Goal: Task Accomplishment & Management: Manage account settings

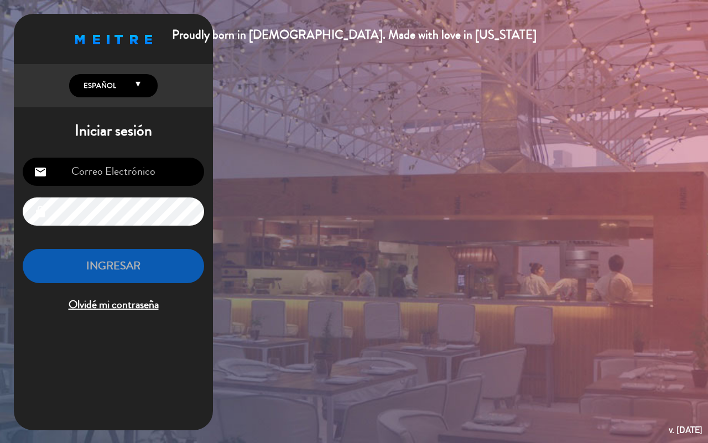
click at [126, 175] on input "email" at bounding box center [113, 172] width 181 height 28
type input "[EMAIL_ADDRESS][DOMAIN_NAME]"
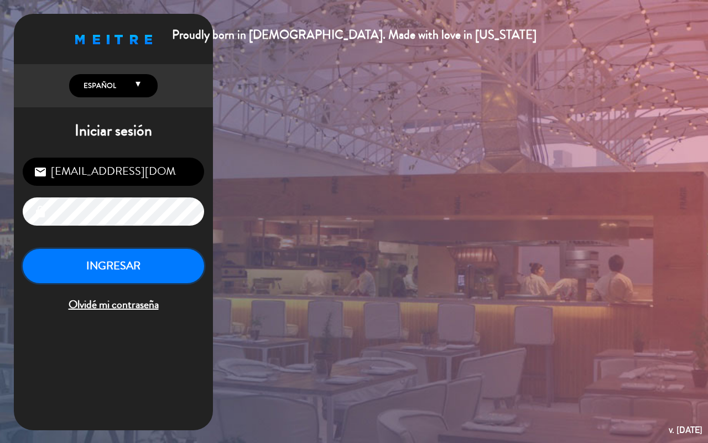
click at [145, 265] on button "INGRESAR" at bounding box center [113, 266] width 181 height 35
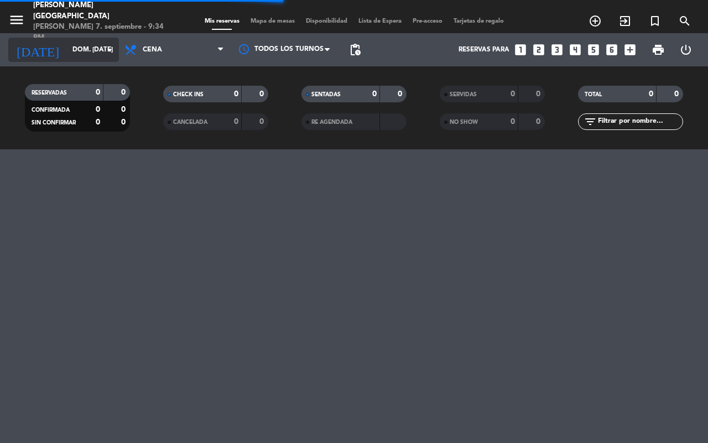
click at [87, 46] on input "dom. [DATE]" at bounding box center [111, 49] width 88 height 19
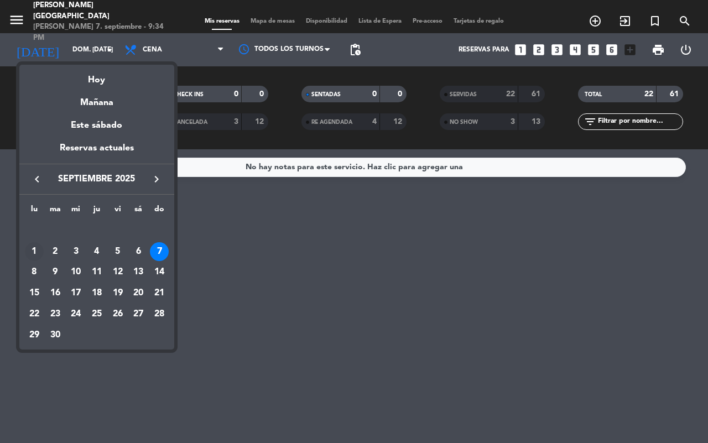
click at [38, 252] on div "1" at bounding box center [34, 251] width 19 height 19
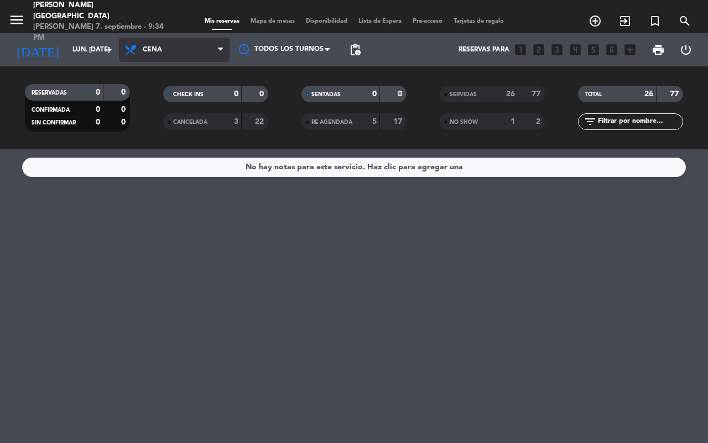
click at [192, 47] on span "Cena" at bounding box center [174, 50] width 111 height 24
click at [477, 88] on div "SERVIDAS" at bounding box center [467, 94] width 51 height 13
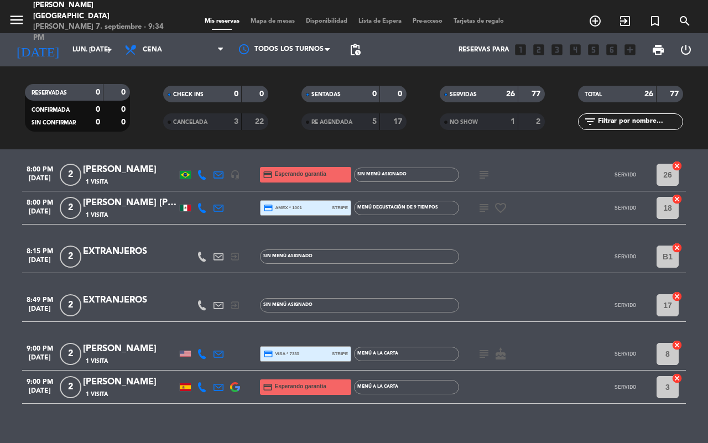
scroll to position [845, 0]
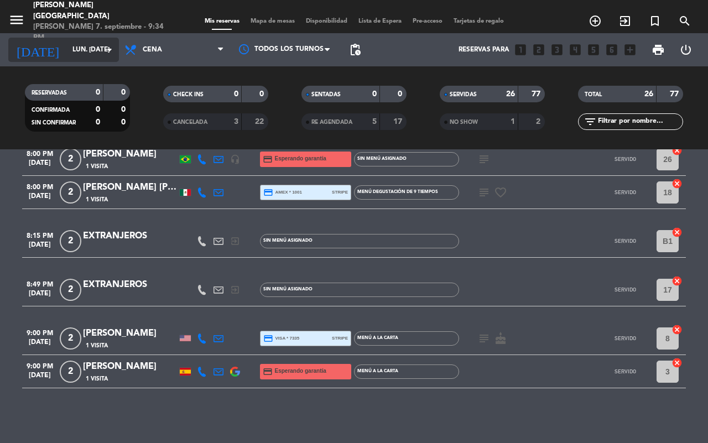
click at [101, 54] on input "lun. [DATE]" at bounding box center [111, 49] width 88 height 19
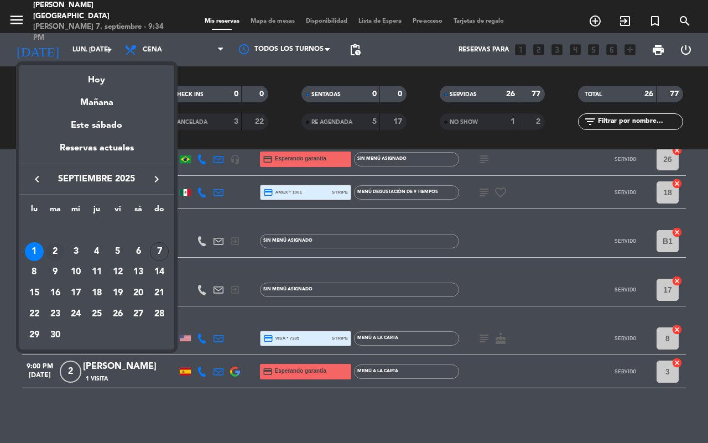
click at [58, 248] on div "2" at bounding box center [55, 251] width 19 height 19
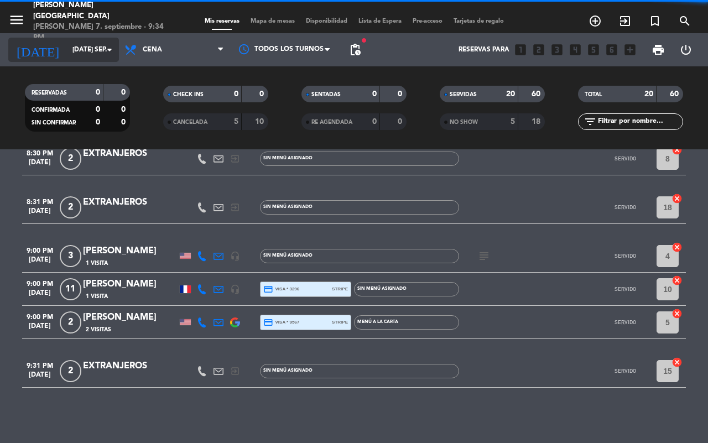
scroll to position [677, 0]
click at [91, 53] on input "[DATE] sep." at bounding box center [111, 49] width 88 height 19
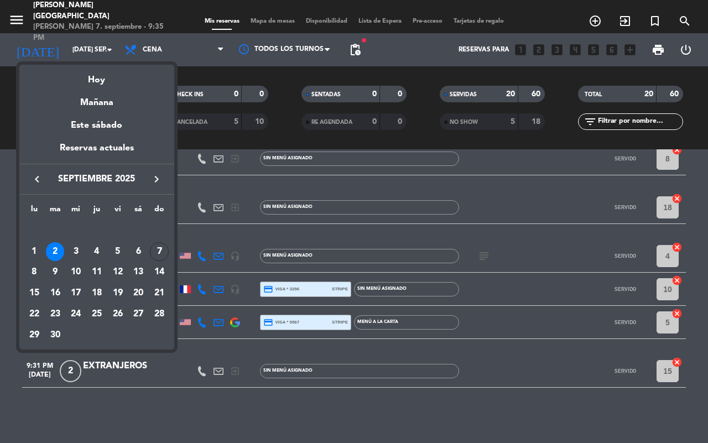
click at [40, 178] on icon "keyboard_arrow_left" at bounding box center [36, 179] width 13 height 13
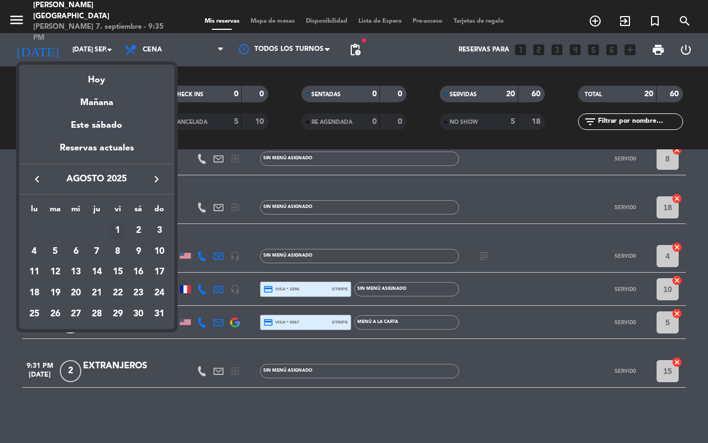
click at [113, 228] on div "1" at bounding box center [117, 230] width 19 height 19
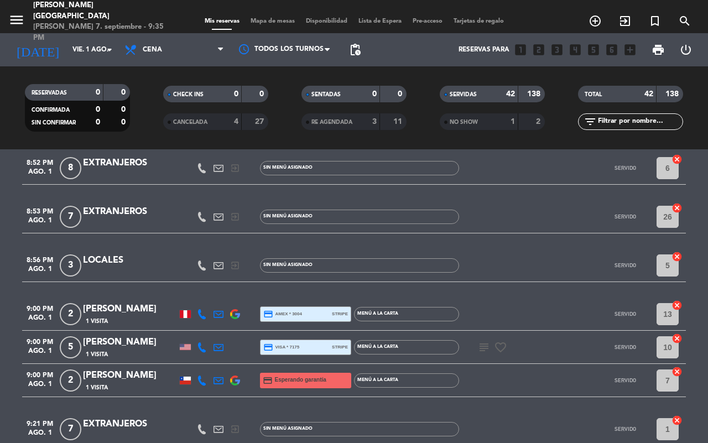
scroll to position [1313, 0]
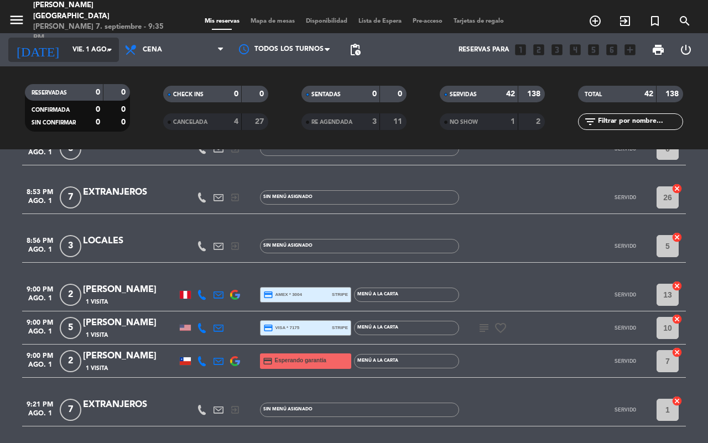
click at [100, 47] on input "vie. 1 ago." at bounding box center [111, 49] width 88 height 19
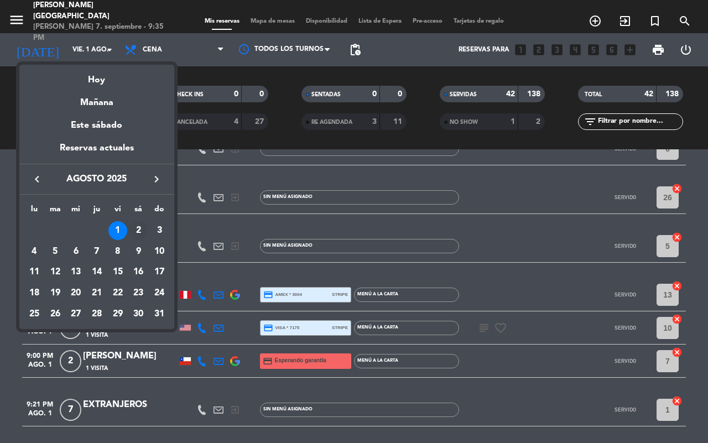
click at [142, 225] on div "2" at bounding box center [138, 230] width 19 height 19
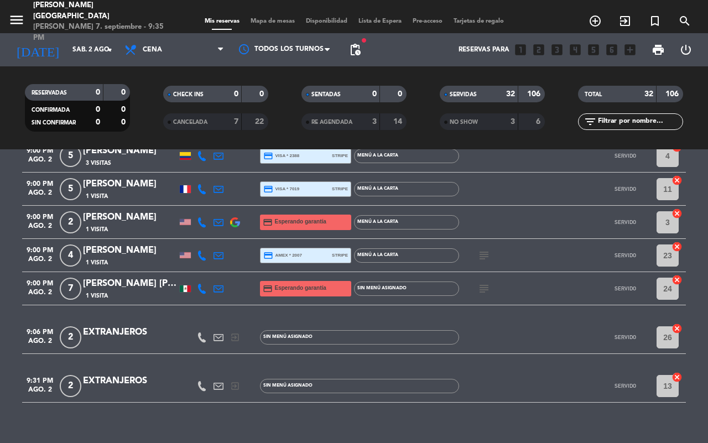
scroll to position [1044, 0]
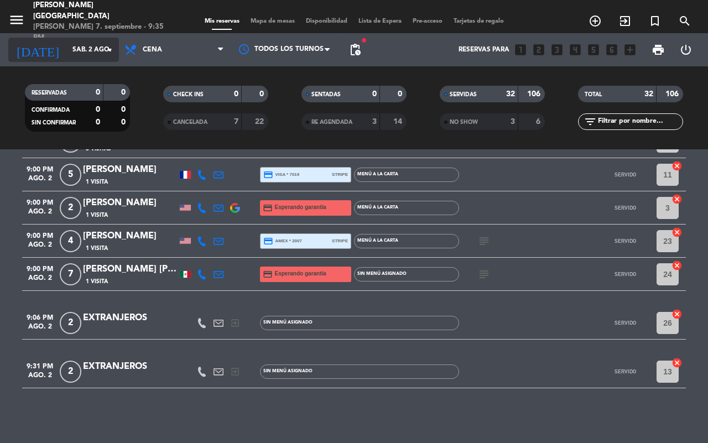
click at [109, 55] on icon "arrow_drop_down" at bounding box center [109, 49] width 13 height 13
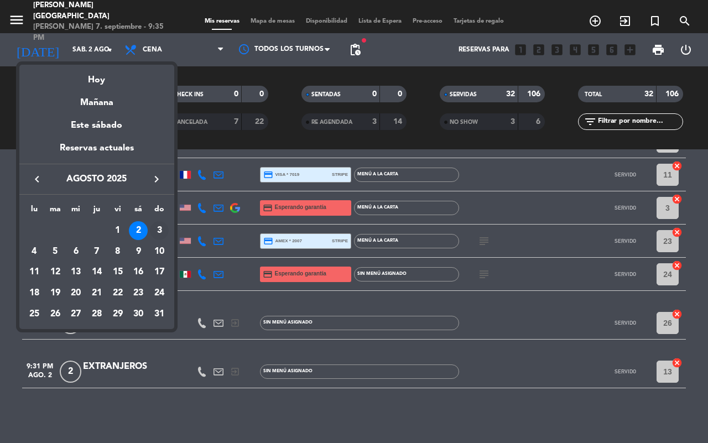
click at [159, 227] on div "3" at bounding box center [159, 230] width 19 height 19
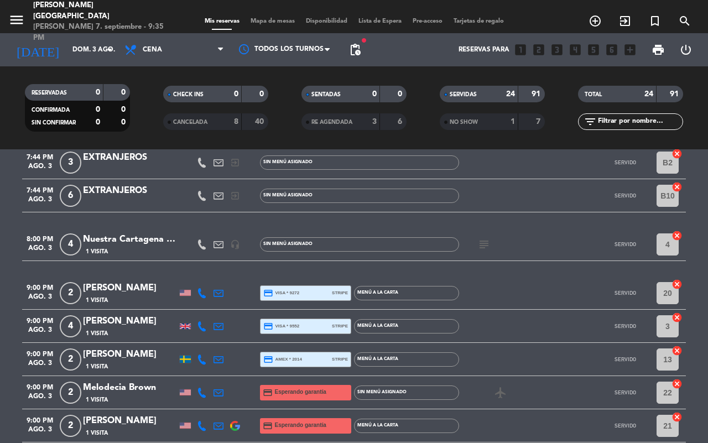
scroll to position [686, 0]
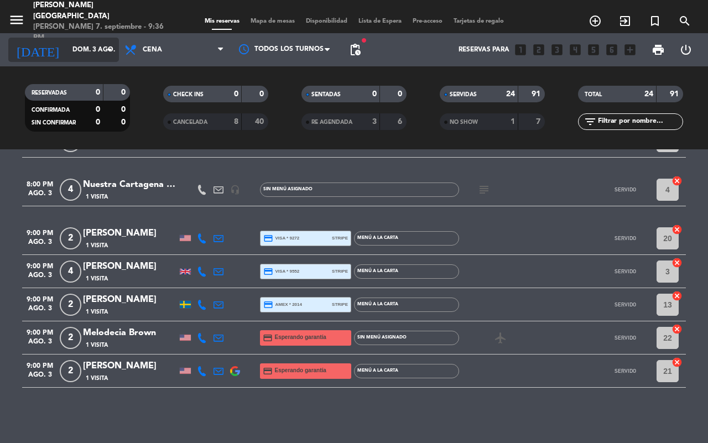
click at [92, 51] on input "dom. 3 ago." at bounding box center [111, 49] width 88 height 19
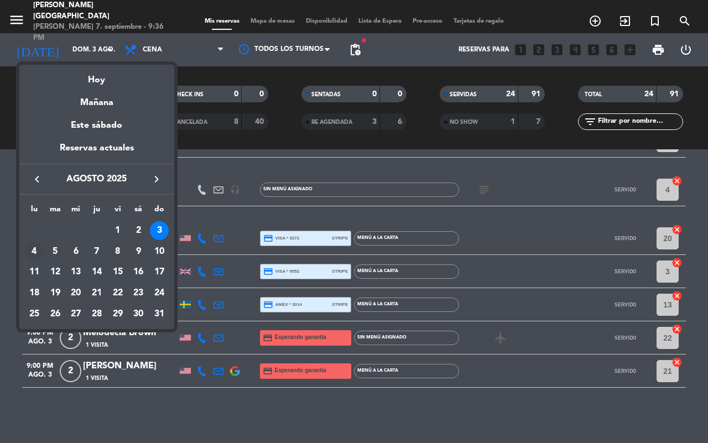
click at [37, 251] on div "4" at bounding box center [34, 251] width 19 height 19
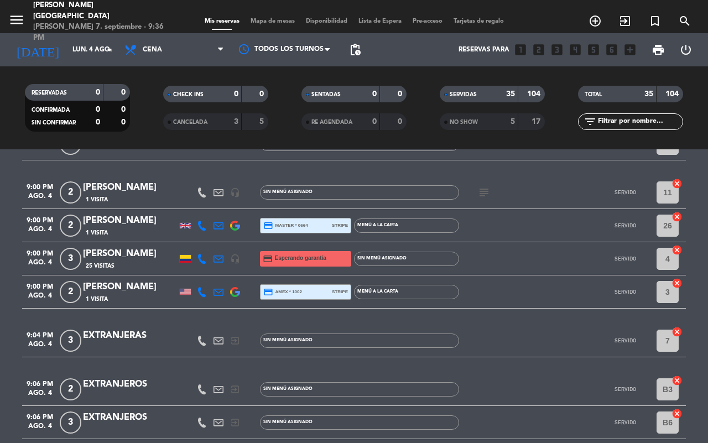
scroll to position [1206, 0]
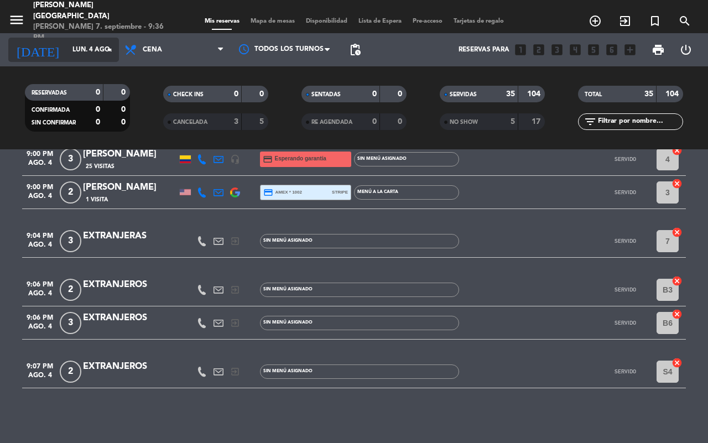
click at [100, 50] on input "lun. 4 ago." at bounding box center [111, 49] width 88 height 19
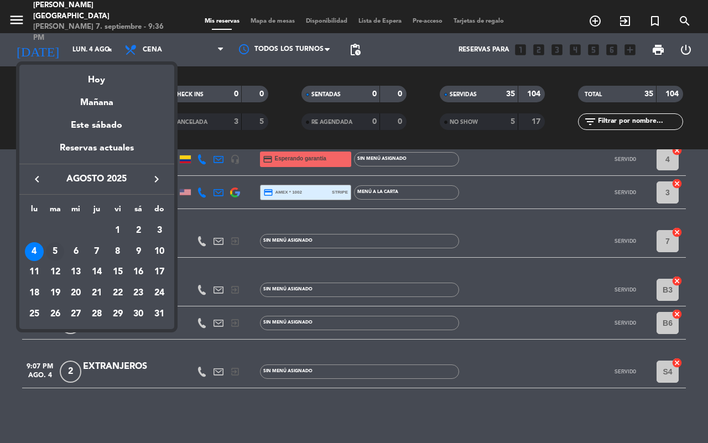
click at [53, 252] on div "5" at bounding box center [55, 251] width 19 height 19
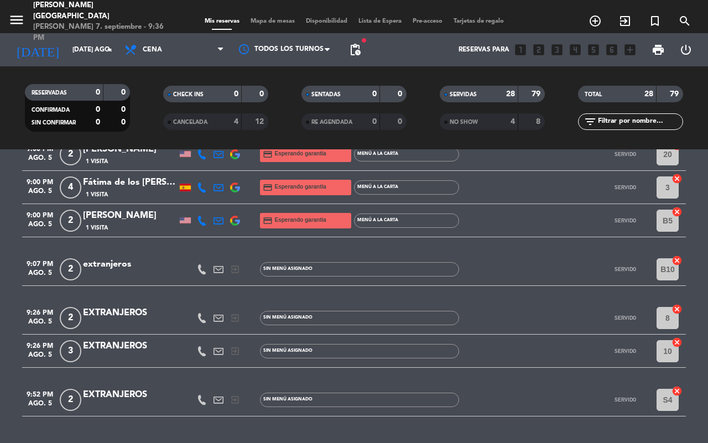
scroll to position [927, 0]
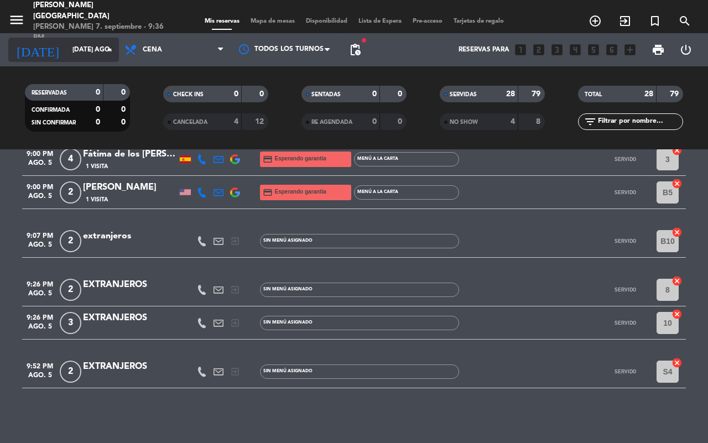
click at [116, 53] on div "[DATE] [DATE] ago. arrow_drop_down" at bounding box center [63, 50] width 111 height 24
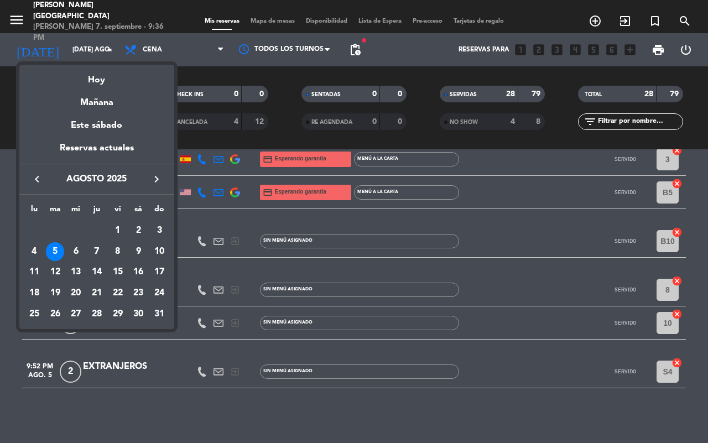
click at [73, 255] on div "6" at bounding box center [75, 251] width 19 height 19
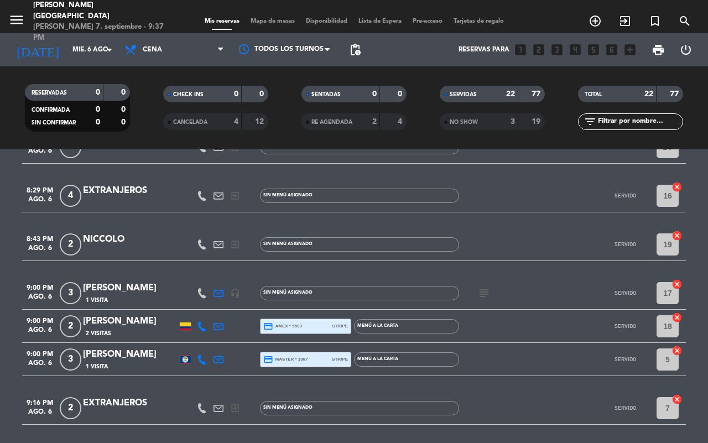
scroll to position [728, 0]
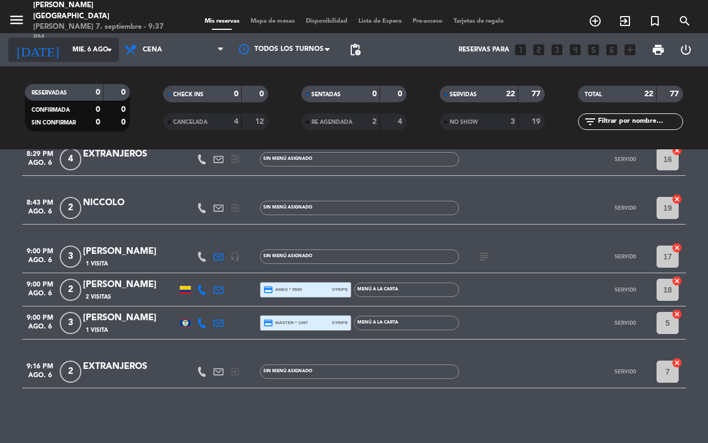
click at [109, 45] on icon "arrow_drop_down" at bounding box center [109, 49] width 13 height 13
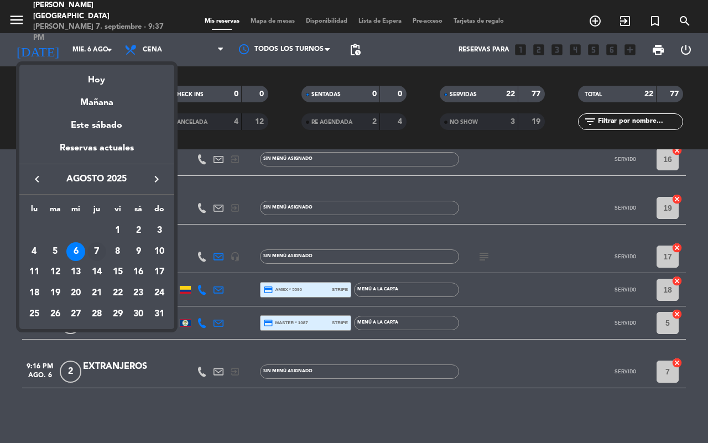
click at [96, 254] on div "7" at bounding box center [96, 251] width 19 height 19
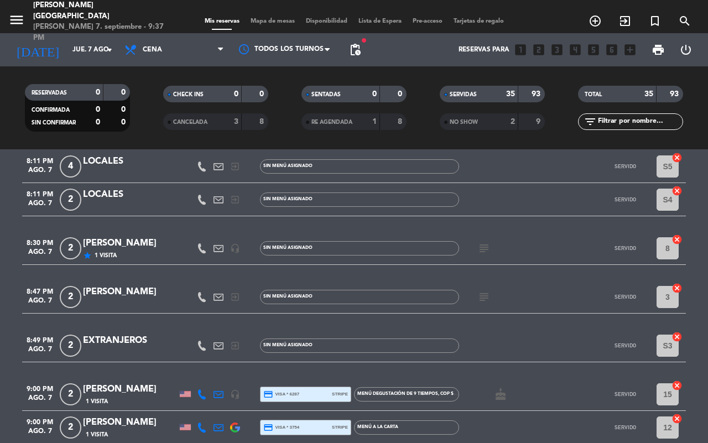
scroll to position [1159, 0]
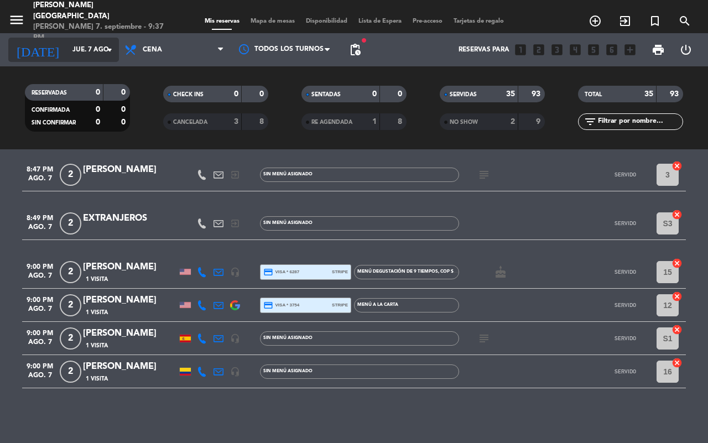
click at [67, 45] on input "jue. 7 ago." at bounding box center [111, 49] width 88 height 19
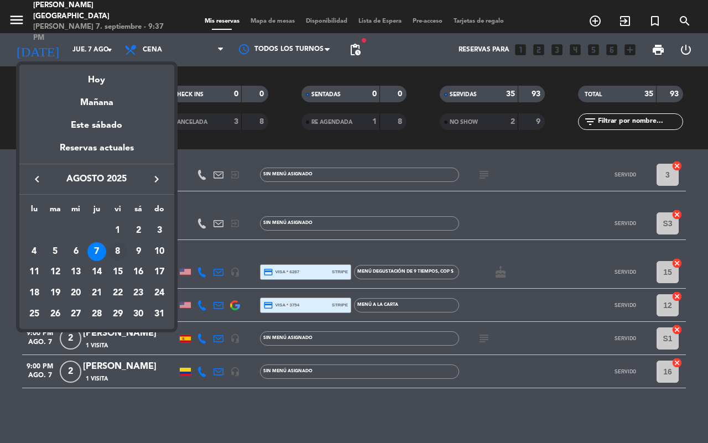
click at [117, 249] on div "8" at bounding box center [117, 251] width 19 height 19
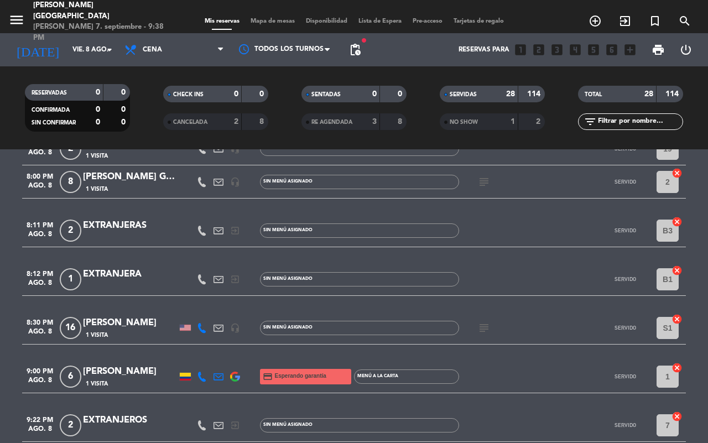
scroll to position [896, 0]
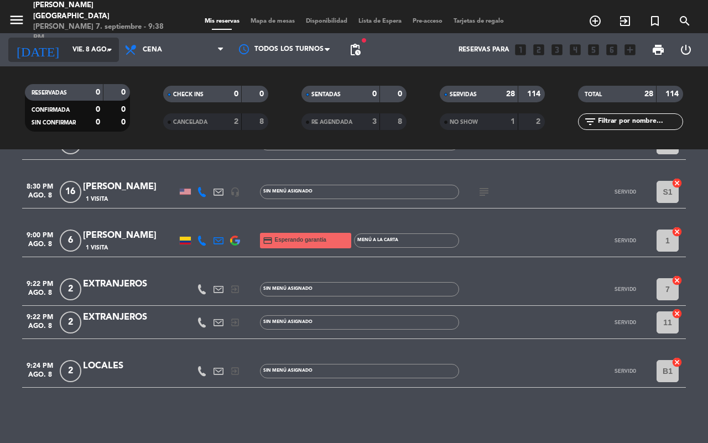
click at [83, 43] on input "vie. 8 ago." at bounding box center [111, 49] width 88 height 19
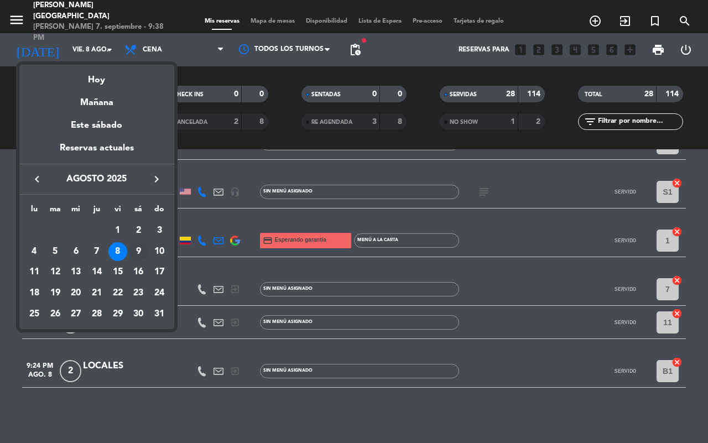
click at [140, 249] on div "9" at bounding box center [138, 251] width 19 height 19
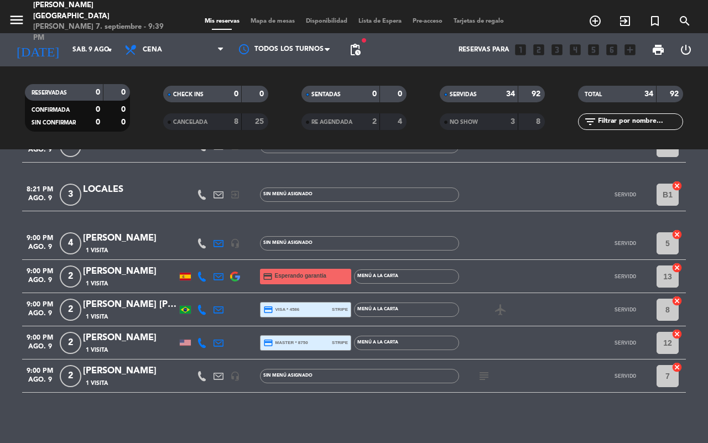
scroll to position [1110, 0]
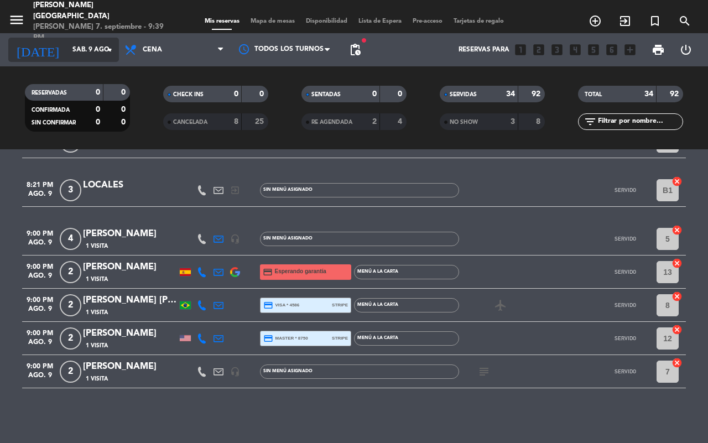
click at [72, 50] on input "sáb. 9 ago." at bounding box center [111, 49] width 88 height 19
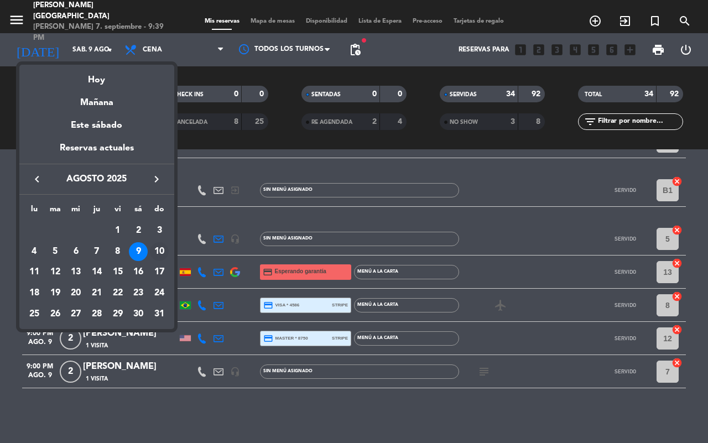
click at [159, 250] on div "10" at bounding box center [159, 251] width 19 height 19
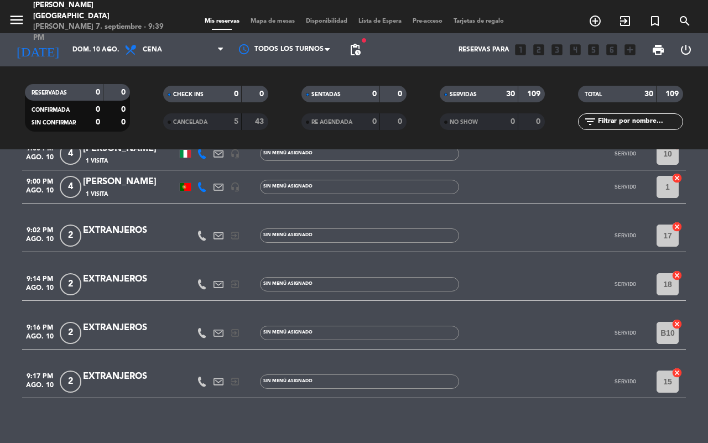
scroll to position [978, 0]
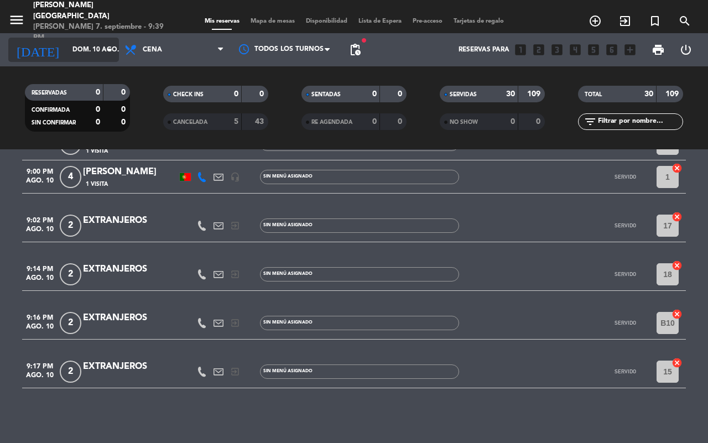
click at [103, 53] on icon "arrow_drop_down" at bounding box center [109, 49] width 13 height 13
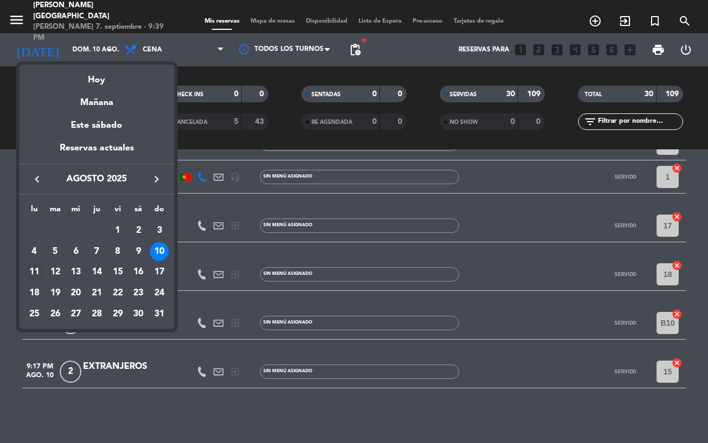
click at [33, 272] on div "11" at bounding box center [34, 272] width 19 height 19
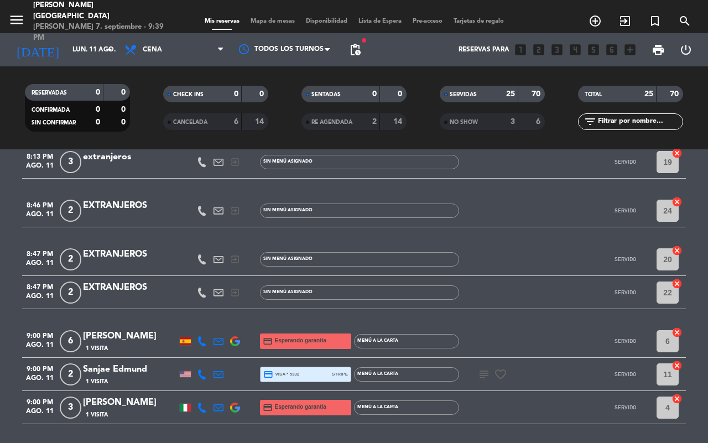
scroll to position [797, 0]
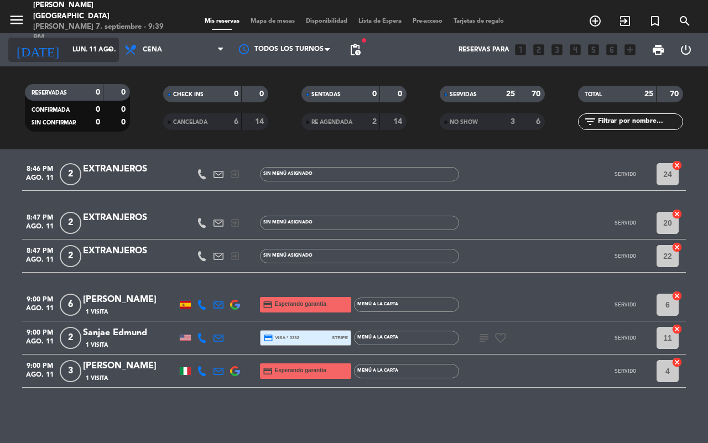
click at [100, 38] on div "[DATE] lun. 11 ago. arrow_drop_down" at bounding box center [63, 50] width 111 height 24
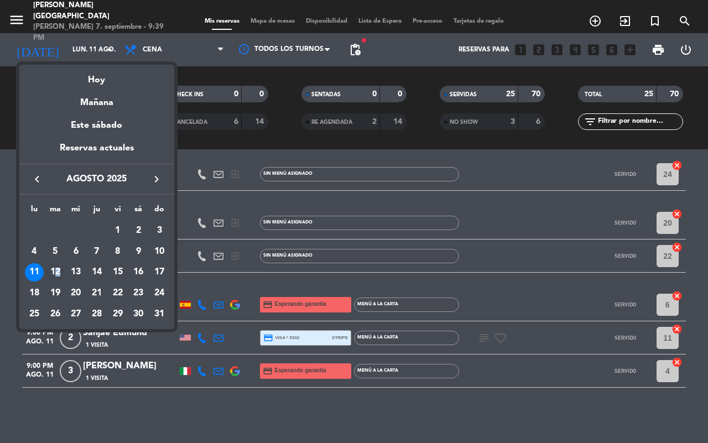
click at [58, 271] on div "12" at bounding box center [55, 272] width 19 height 19
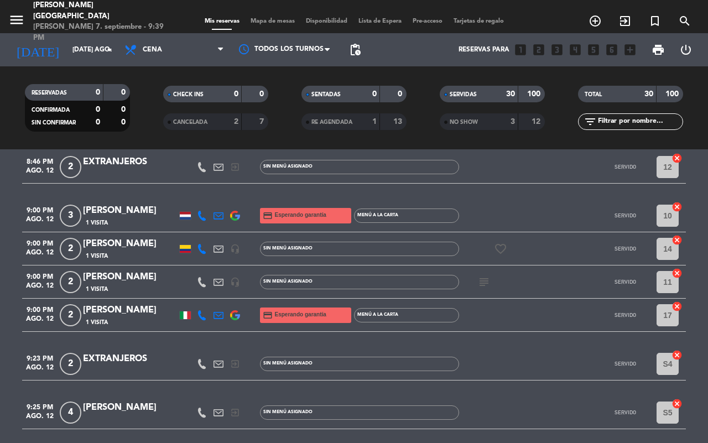
scroll to position [1009, 0]
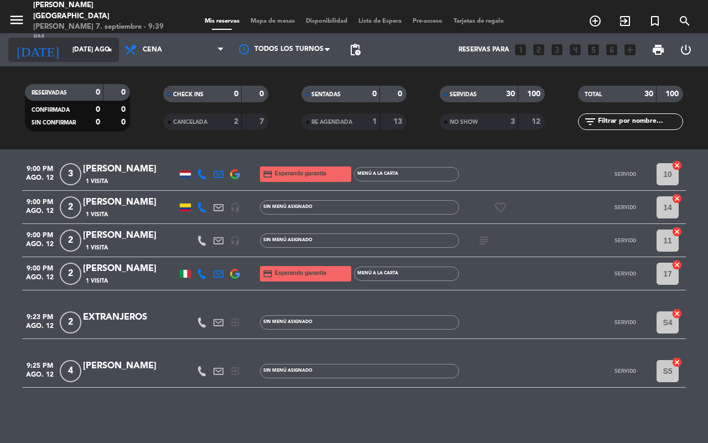
click at [106, 56] on input "[DATE] ago." at bounding box center [111, 49] width 88 height 19
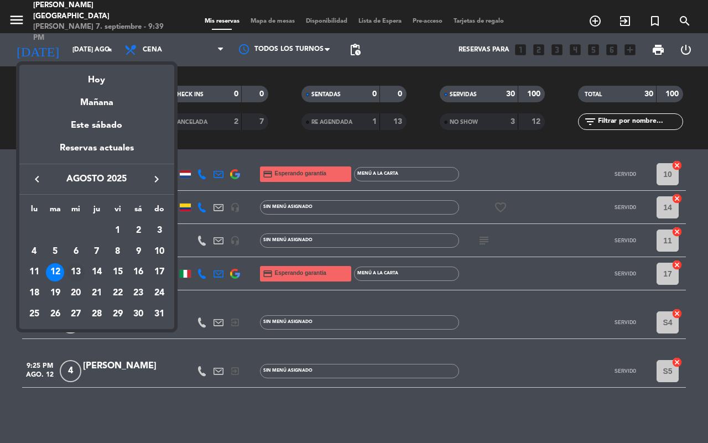
click at [74, 272] on div "13" at bounding box center [75, 272] width 19 height 19
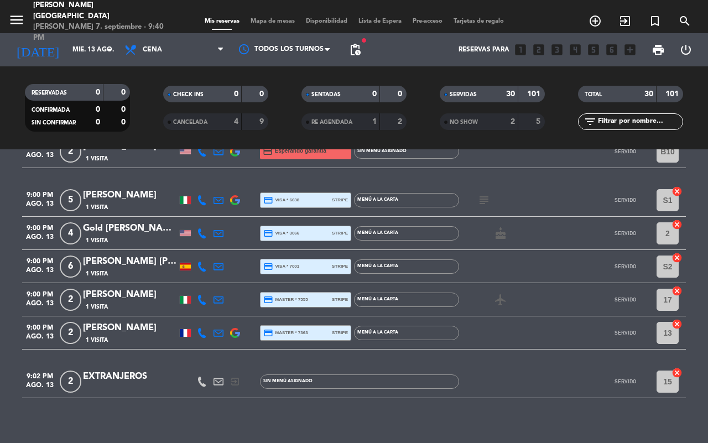
scroll to position [978, 0]
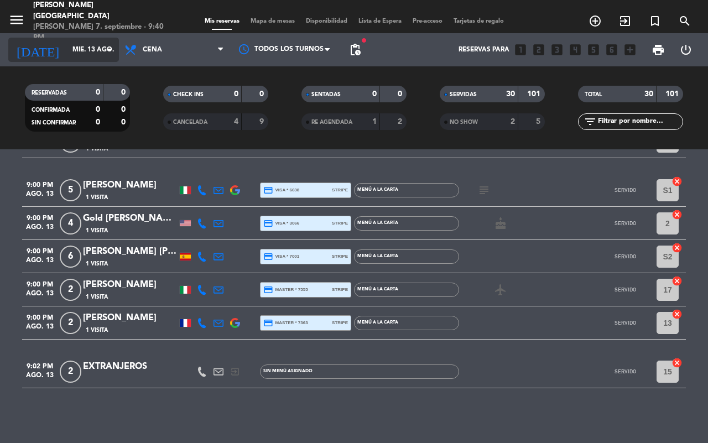
click at [90, 55] on input "mié. 13 ago." at bounding box center [111, 49] width 88 height 19
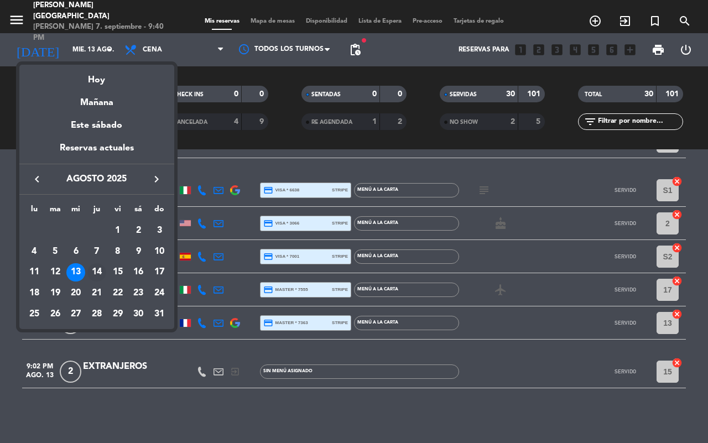
click at [98, 270] on div "14" at bounding box center [96, 272] width 19 height 19
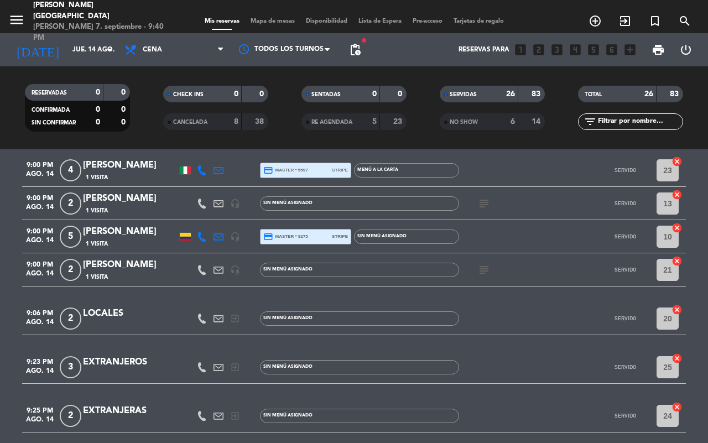
scroll to position [922, 0]
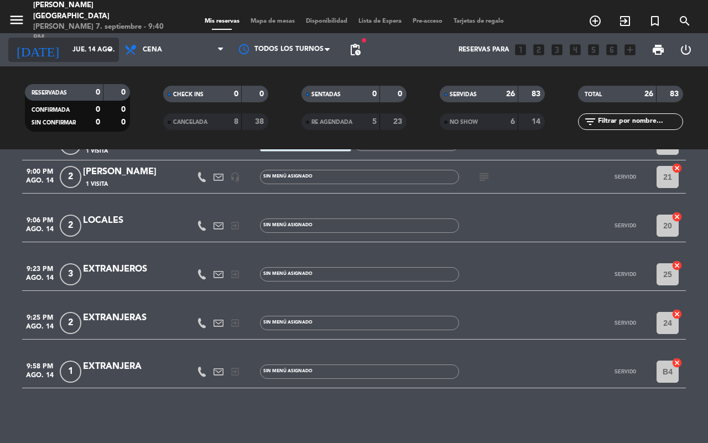
click at [95, 45] on input "jue. 14 ago." at bounding box center [111, 49] width 88 height 19
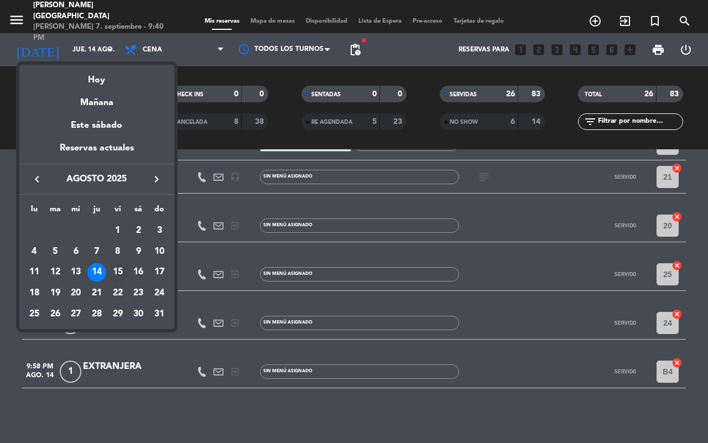
click at [122, 268] on div "15" at bounding box center [117, 272] width 19 height 19
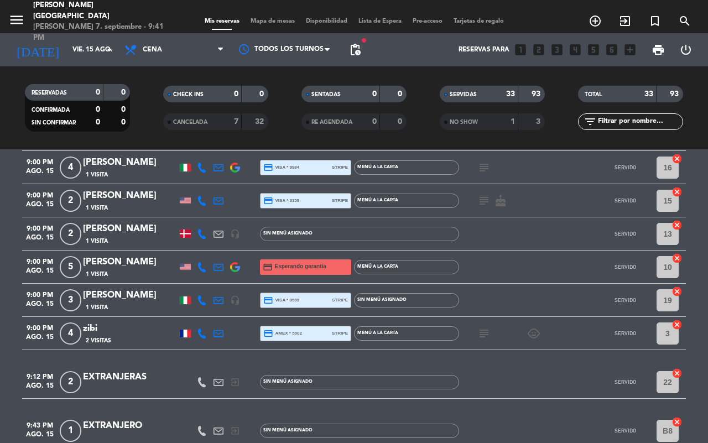
scroll to position [1062, 0]
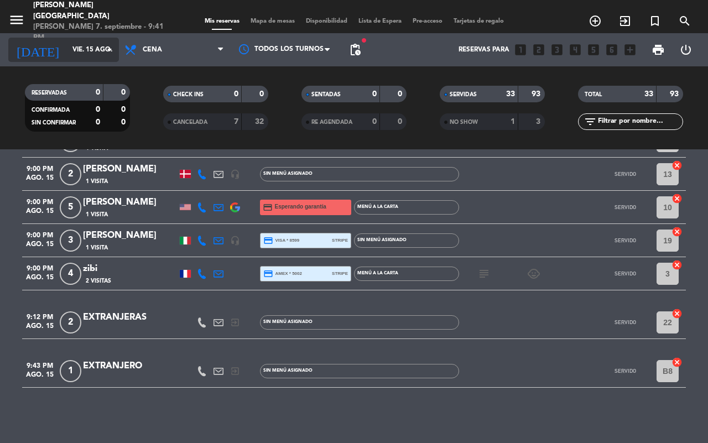
click at [89, 50] on input "vie. 15 ago." at bounding box center [111, 49] width 88 height 19
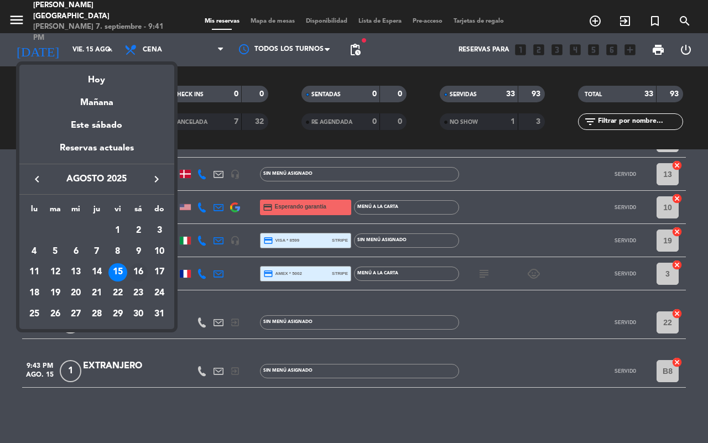
click at [135, 269] on div "16" at bounding box center [138, 272] width 19 height 19
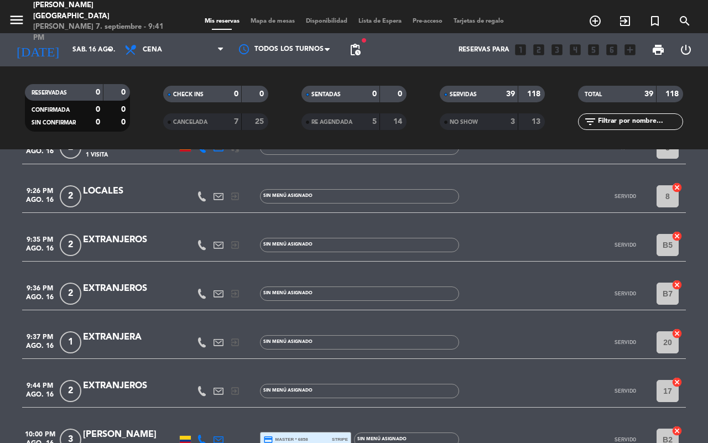
scroll to position [1292, 0]
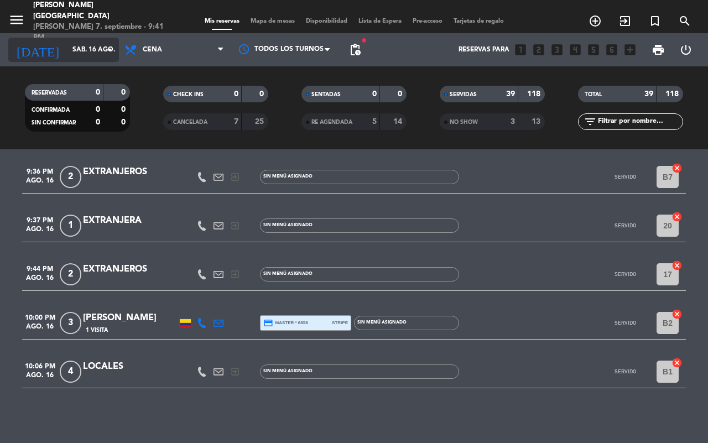
click at [97, 40] on input "sáb. 16 ago." at bounding box center [111, 49] width 88 height 19
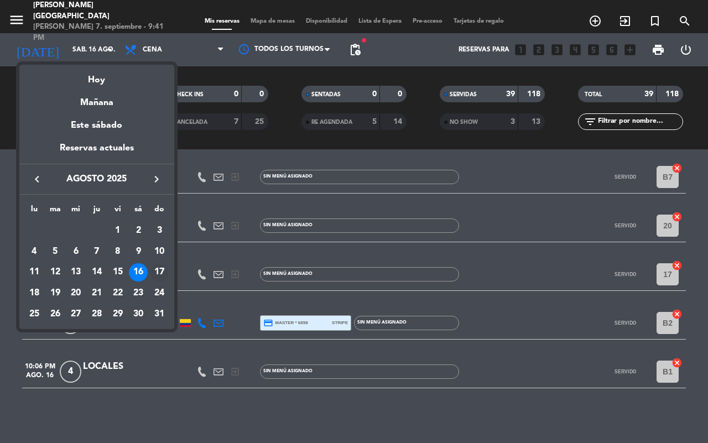
click at [156, 272] on div "17" at bounding box center [159, 272] width 19 height 19
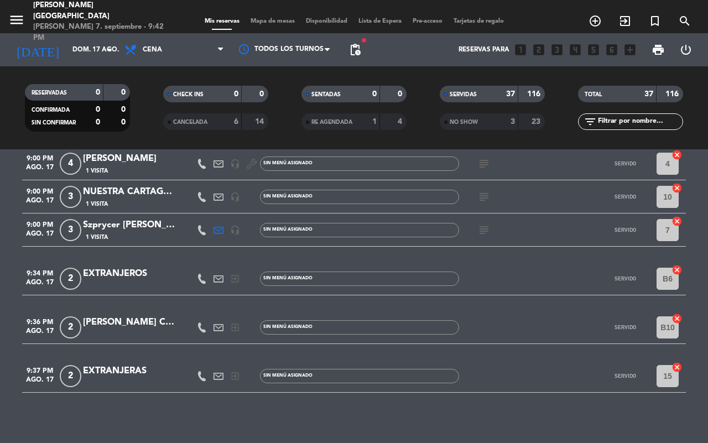
scroll to position [1195, 0]
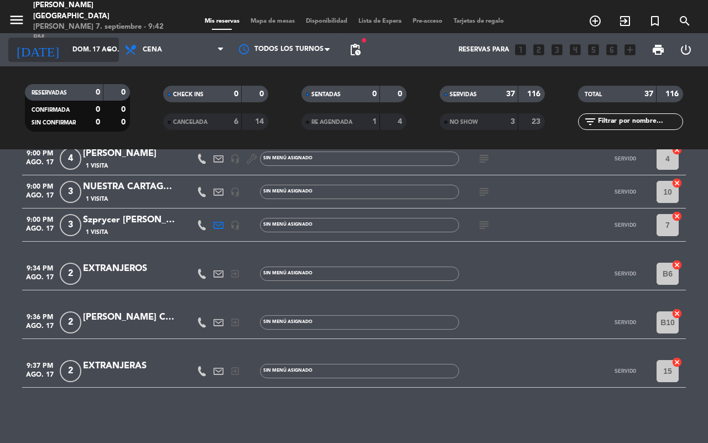
click at [98, 54] on input "dom. 17 ago." at bounding box center [111, 49] width 88 height 19
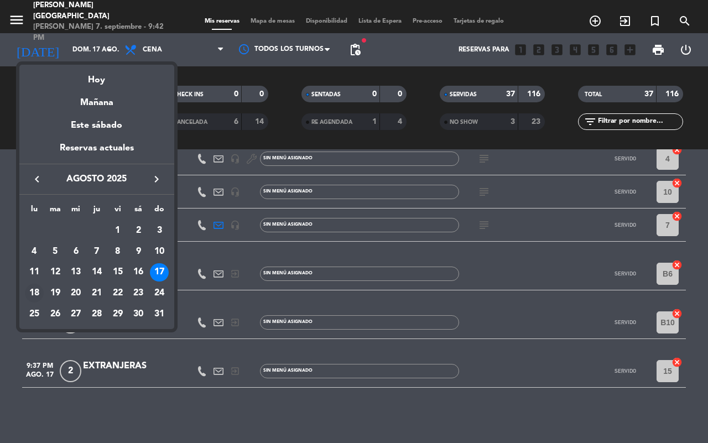
click at [28, 291] on div "18" at bounding box center [34, 293] width 19 height 19
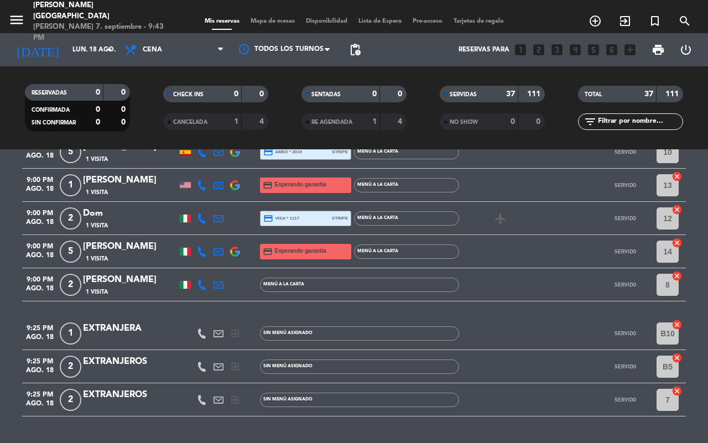
scroll to position [1164, 0]
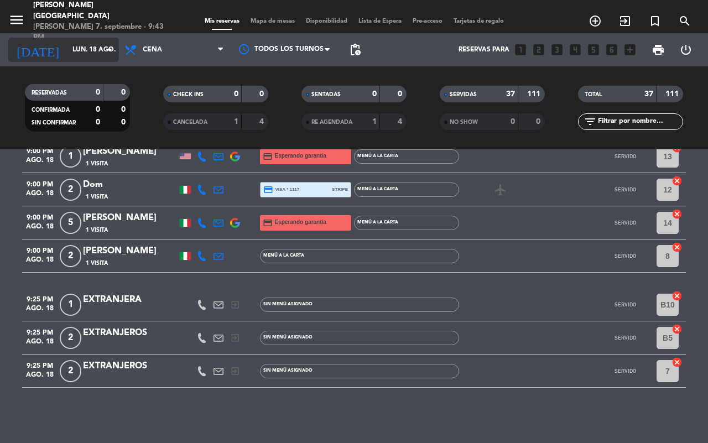
click at [103, 53] on icon "arrow_drop_down" at bounding box center [109, 49] width 13 height 13
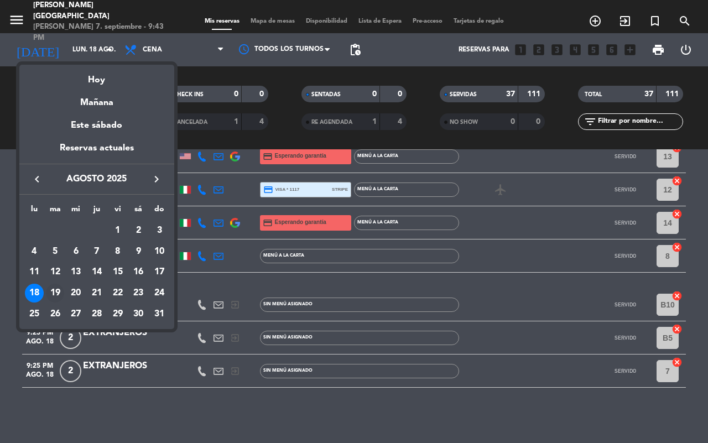
click at [56, 294] on div "19" at bounding box center [55, 293] width 19 height 19
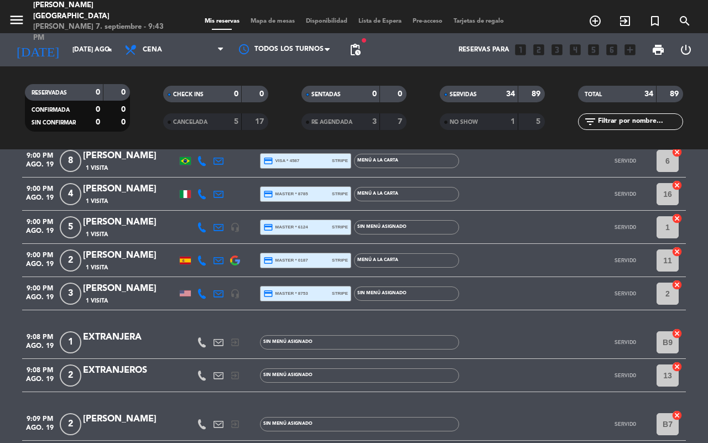
scroll to position [1126, 0]
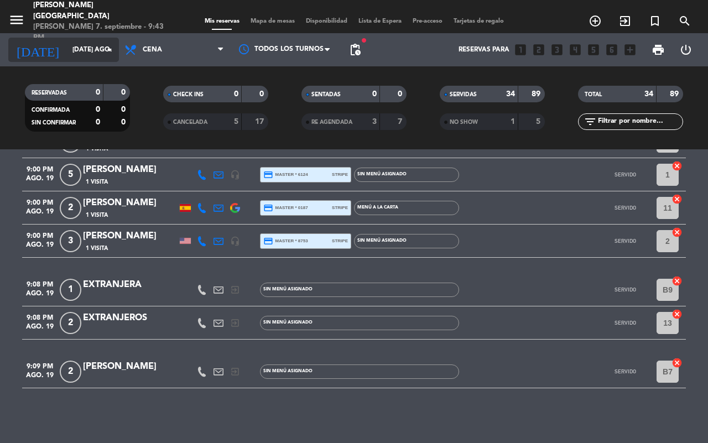
click at [83, 56] on input "[DATE] ago." at bounding box center [111, 49] width 88 height 19
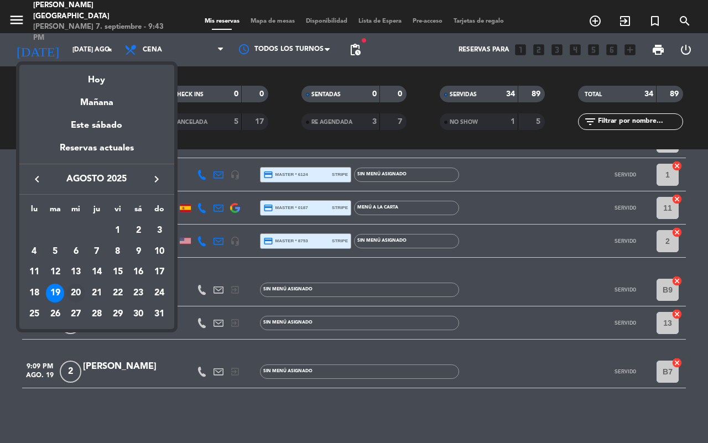
click at [84, 290] on div "20" at bounding box center [75, 293] width 19 height 19
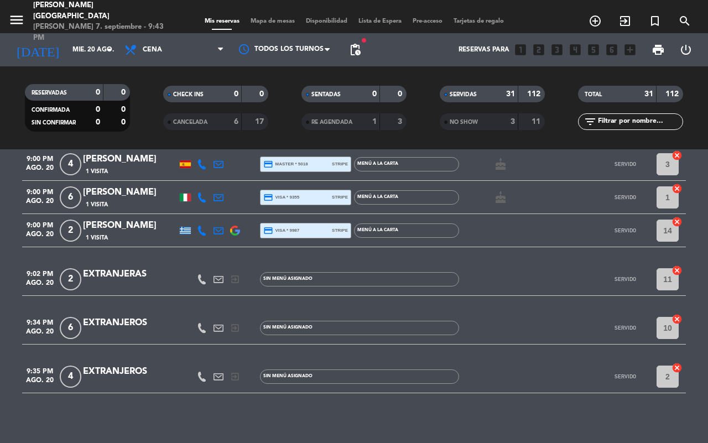
scroll to position [1042, 0]
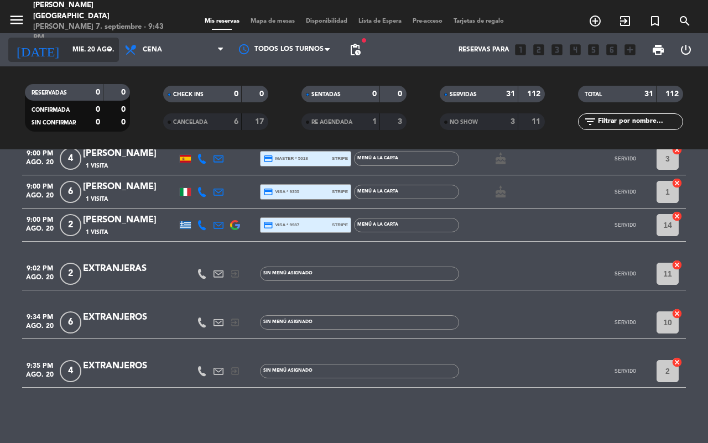
click at [103, 51] on icon "arrow_drop_down" at bounding box center [109, 49] width 13 height 13
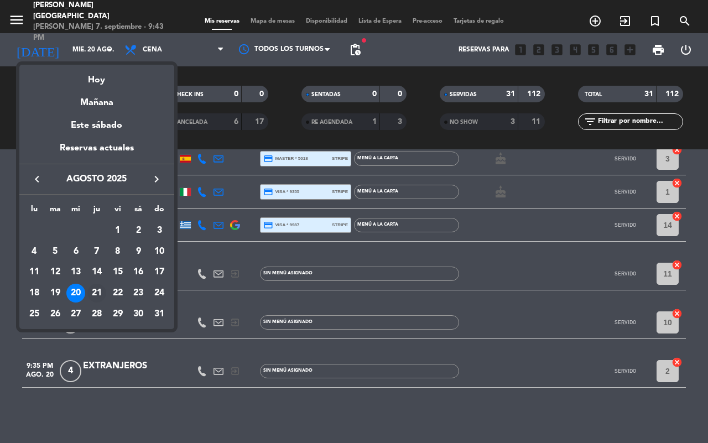
click at [101, 289] on div "21" at bounding box center [96, 293] width 19 height 19
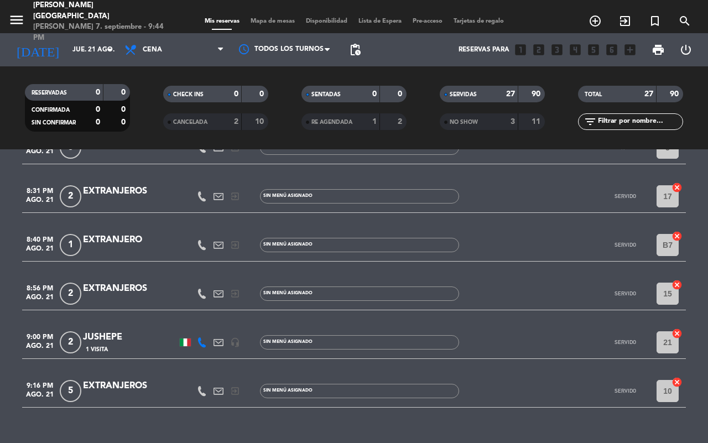
scroll to position [863, 0]
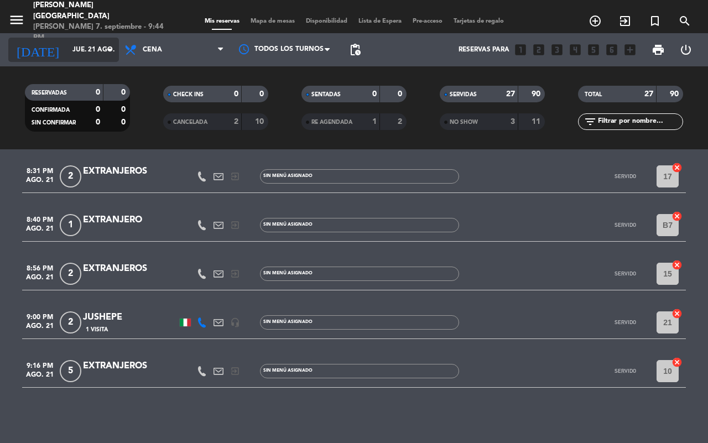
click at [109, 43] on icon "arrow_drop_down" at bounding box center [109, 49] width 13 height 13
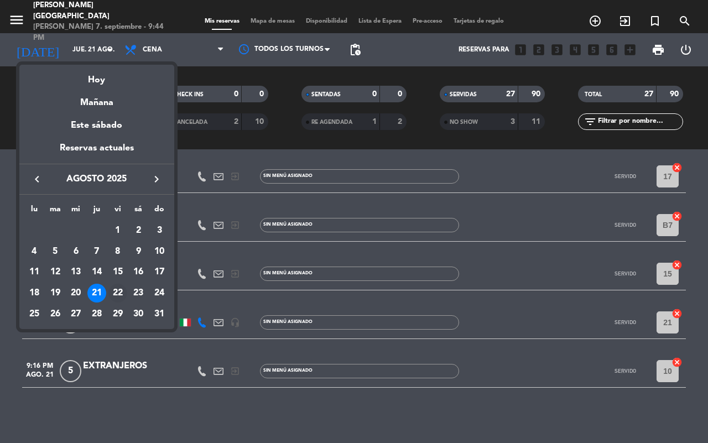
click at [114, 288] on div "22" at bounding box center [117, 293] width 19 height 19
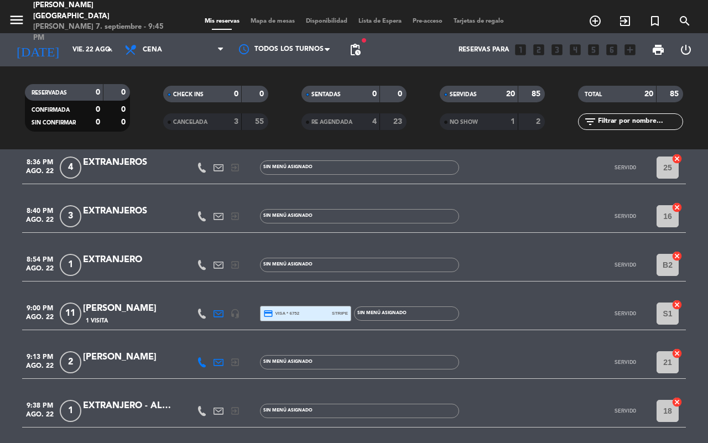
scroll to position [661, 0]
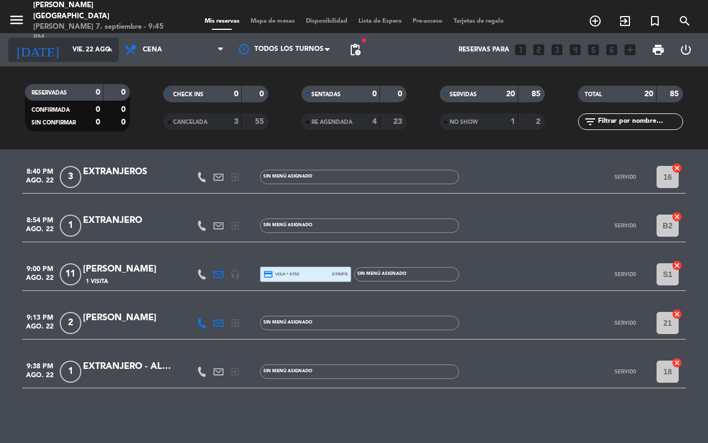
click at [92, 48] on input "vie. 22 ago." at bounding box center [111, 49] width 88 height 19
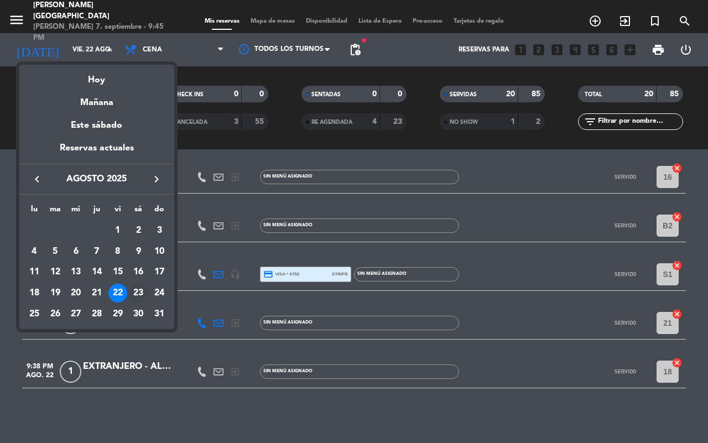
click at [139, 288] on div "23" at bounding box center [138, 293] width 19 height 19
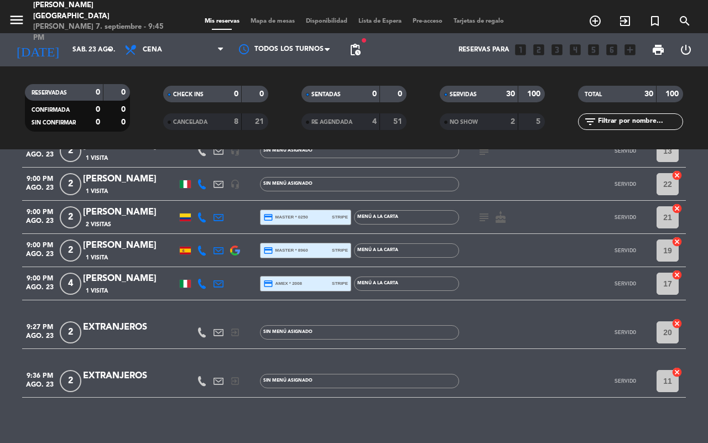
scroll to position [900, 0]
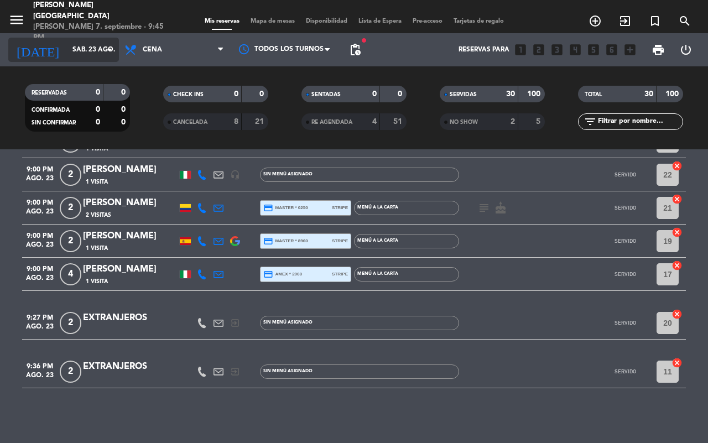
click at [73, 53] on input "sáb. 23 ago." at bounding box center [111, 49] width 88 height 19
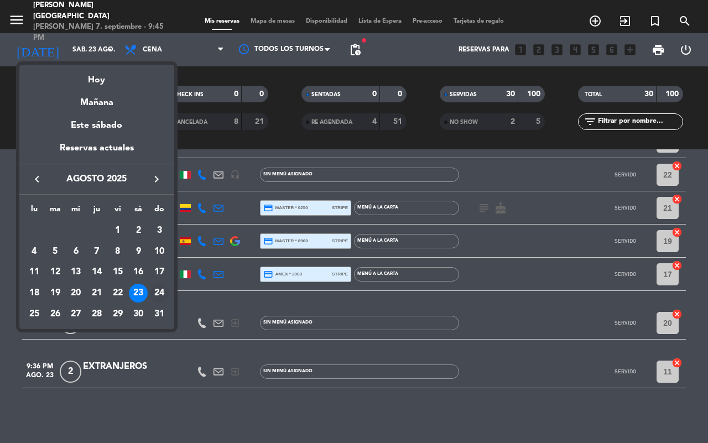
click at [164, 291] on div "24" at bounding box center [159, 293] width 19 height 19
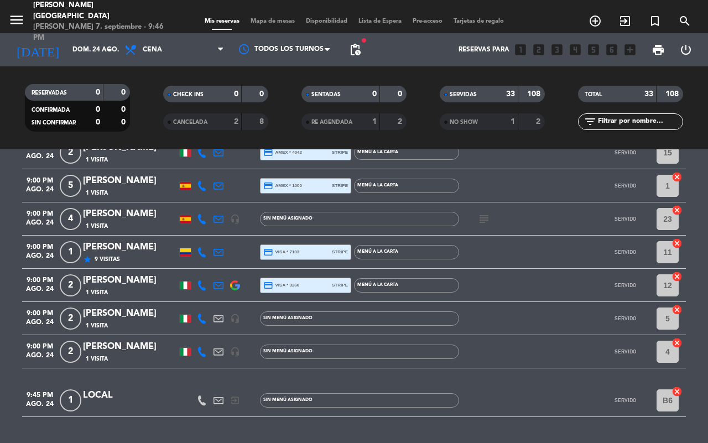
scroll to position [1046, 0]
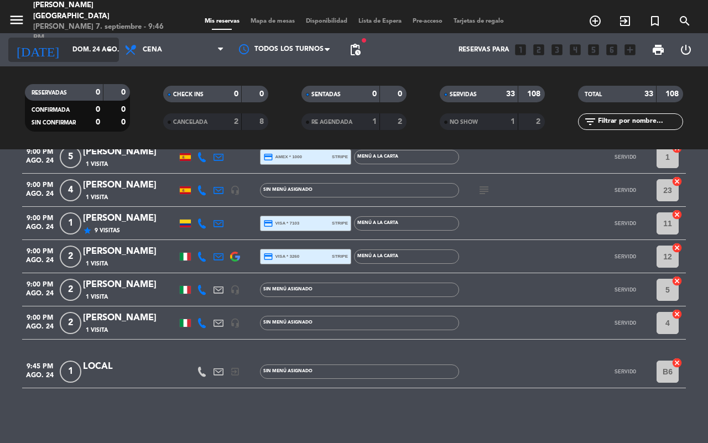
click at [100, 54] on input "dom. 24 ago." at bounding box center [111, 49] width 88 height 19
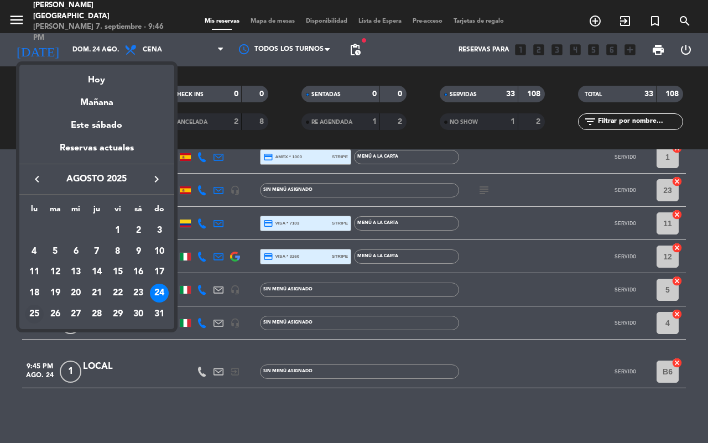
click at [30, 313] on div "25" at bounding box center [34, 314] width 19 height 19
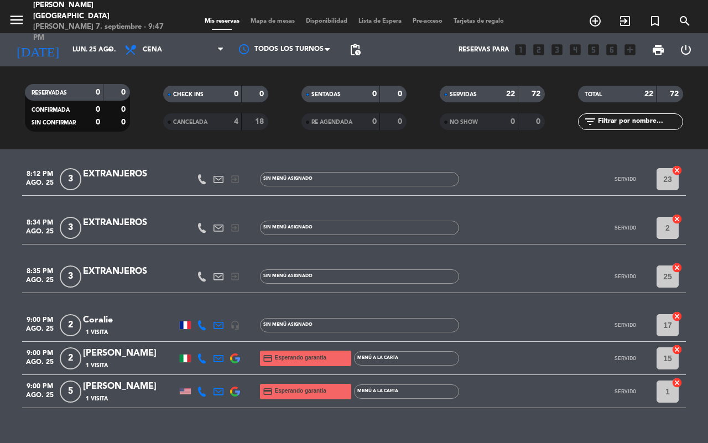
scroll to position [681, 0]
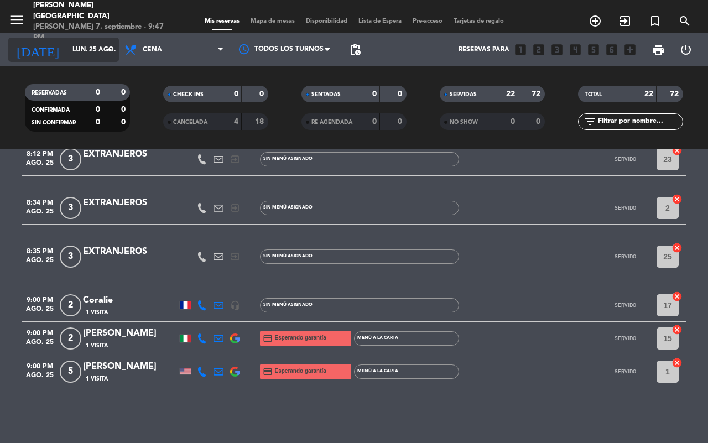
click at [90, 48] on input "lun. 25 ago." at bounding box center [111, 49] width 88 height 19
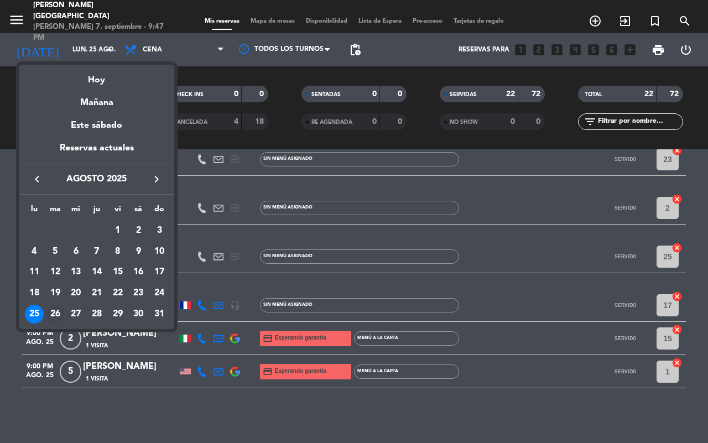
click at [54, 307] on div "26" at bounding box center [55, 314] width 19 height 19
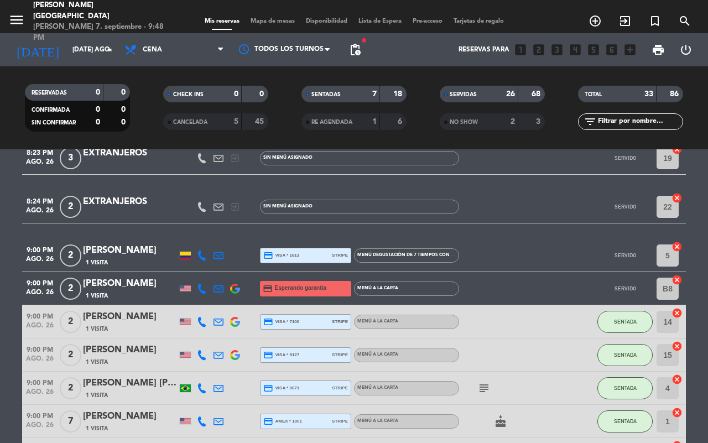
scroll to position [968, 0]
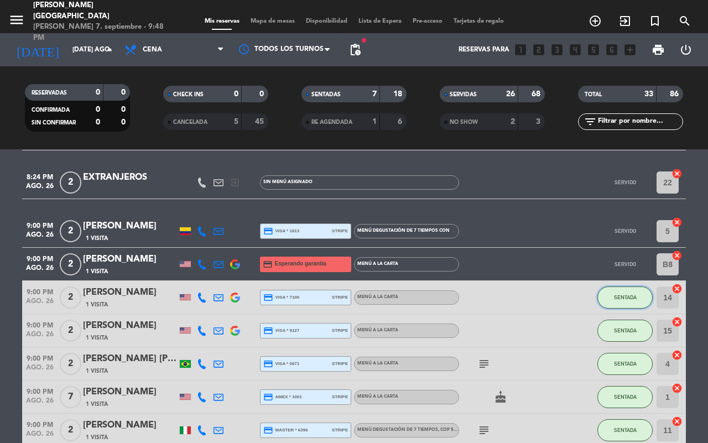
click at [620, 295] on span "SENTADA" at bounding box center [625, 297] width 23 height 6
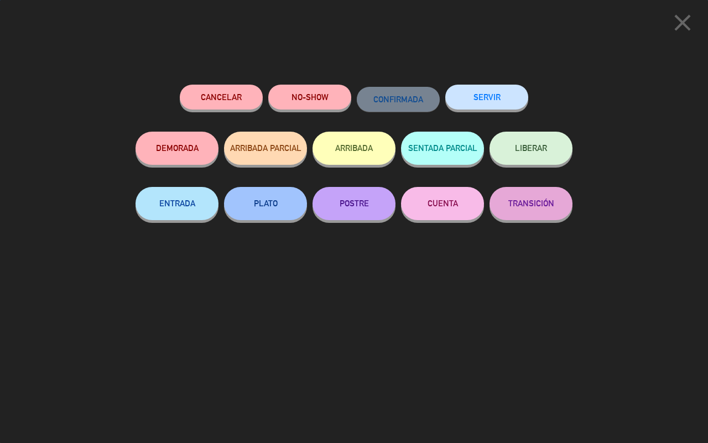
click at [482, 100] on button "SERVIR" at bounding box center [486, 97] width 83 height 25
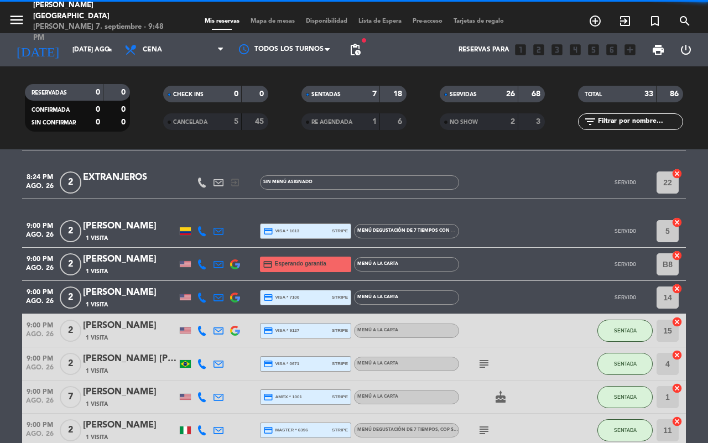
click at [628, 341] on div "SENTADA" at bounding box center [624, 330] width 55 height 33
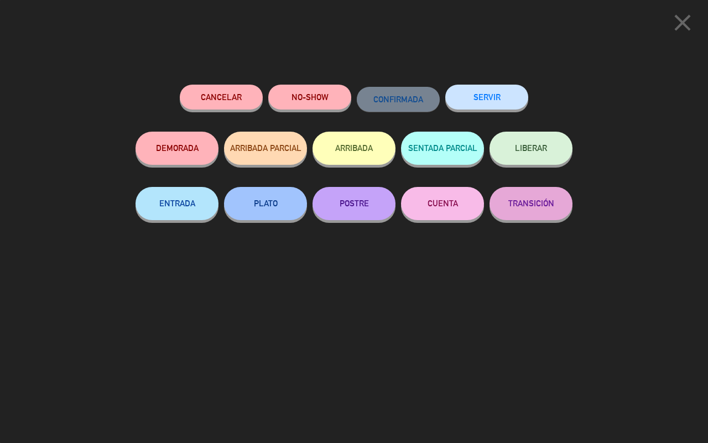
click at [460, 92] on button "SERVIR" at bounding box center [486, 97] width 83 height 25
click at [466, 100] on button "SERVIR" at bounding box center [486, 97] width 83 height 25
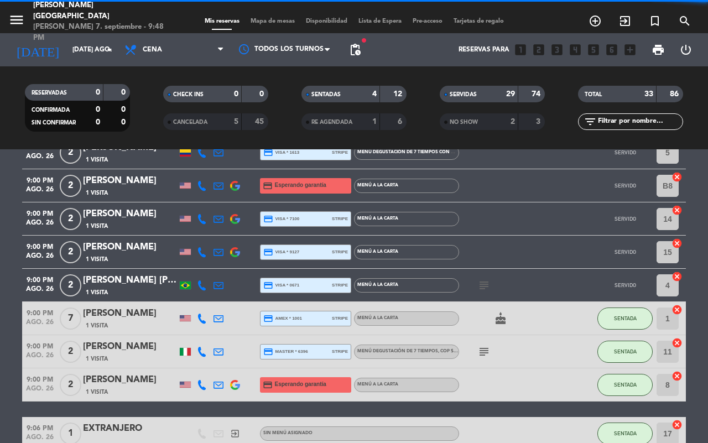
scroll to position [1106, 0]
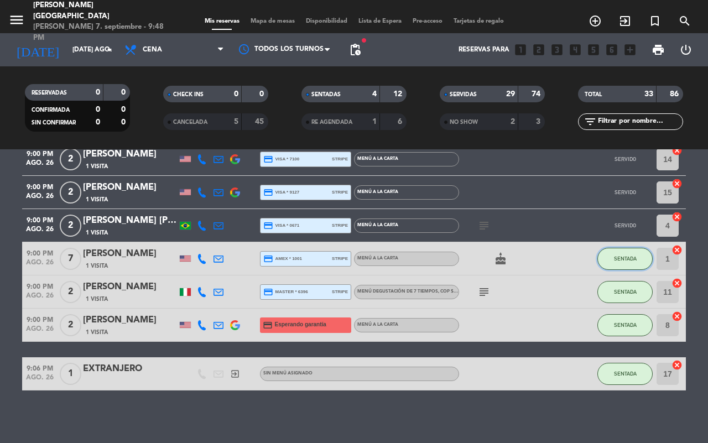
click at [629, 260] on span "SENTADA" at bounding box center [625, 258] width 23 height 6
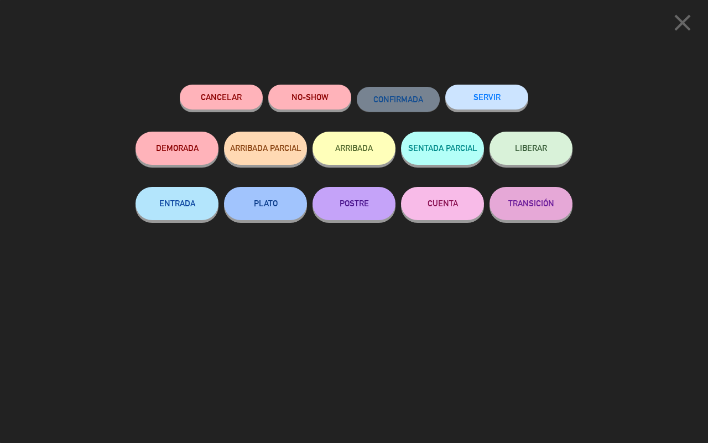
click at [487, 105] on button "SERVIR" at bounding box center [486, 97] width 83 height 25
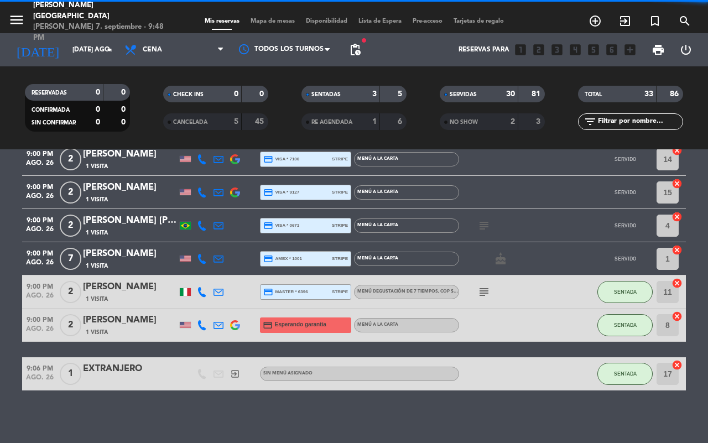
scroll to position [1109, 0]
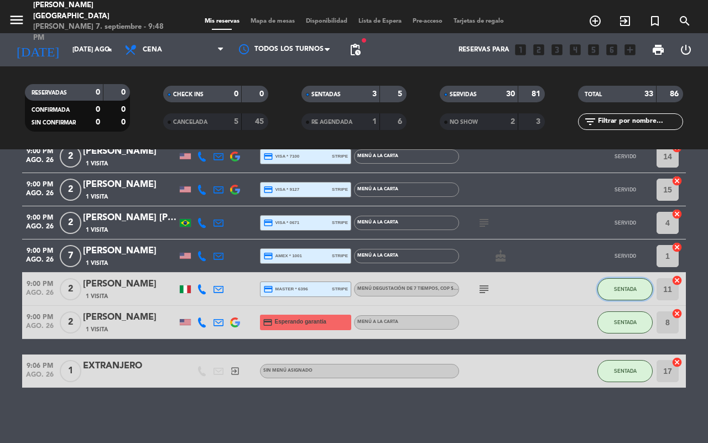
click at [623, 283] on button "SENTADA" at bounding box center [624, 289] width 55 height 22
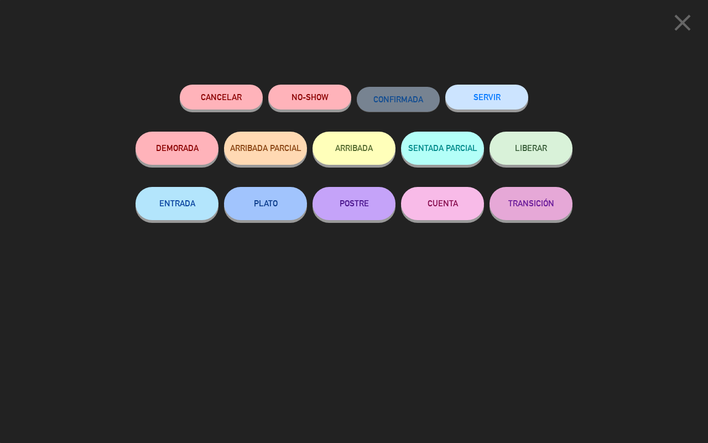
click at [479, 96] on button "SERVIR" at bounding box center [486, 97] width 83 height 25
click at [623, 319] on div "close Cancelar NO-SHOW CONFIRMADA SERVIR DEMORADA ARRIBADA PARCIAL ARRIBADA SEN…" at bounding box center [354, 221] width 708 height 443
click at [470, 98] on button "SERVIR" at bounding box center [486, 97] width 83 height 25
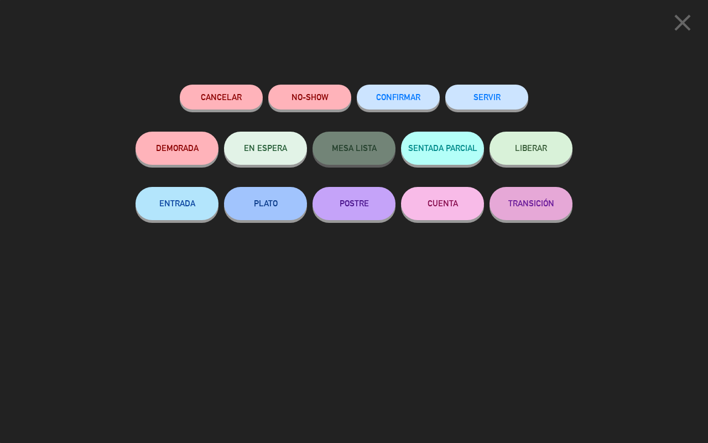
click at [473, 102] on button "SERVIR" at bounding box center [486, 97] width 83 height 25
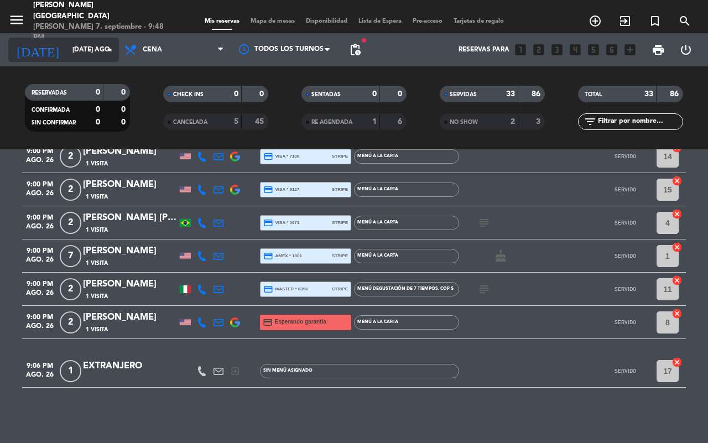
click at [109, 51] on icon "arrow_drop_down" at bounding box center [109, 49] width 13 height 13
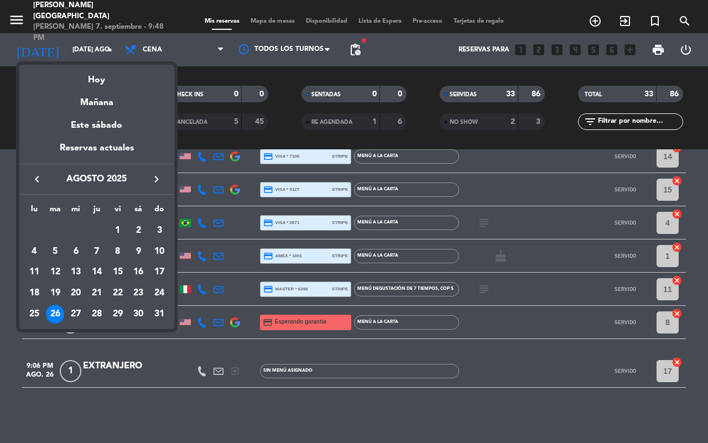
click at [70, 319] on div "27" at bounding box center [75, 314] width 19 height 19
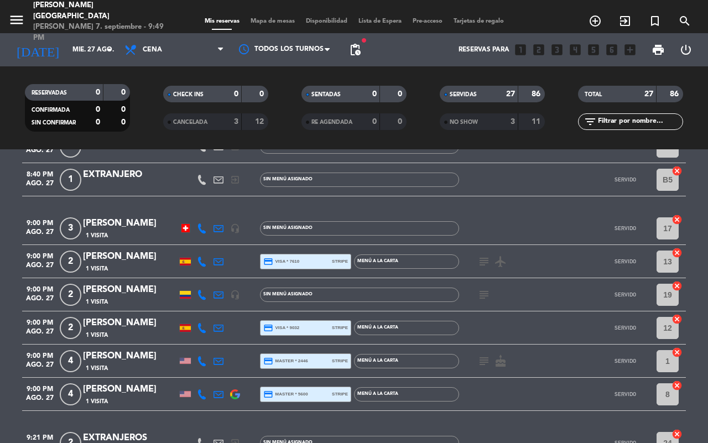
scroll to position [832, 0]
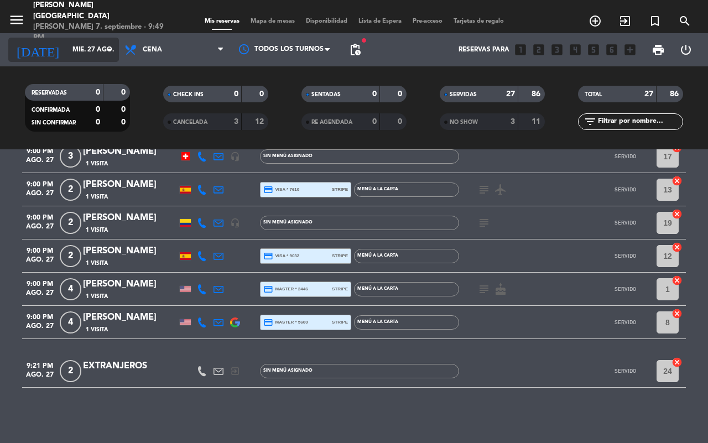
click at [106, 53] on icon "arrow_drop_down" at bounding box center [109, 49] width 13 height 13
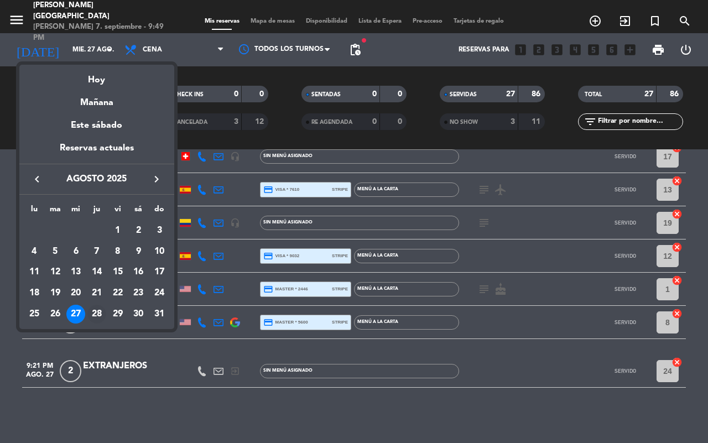
click at [100, 311] on div "28" at bounding box center [96, 314] width 19 height 19
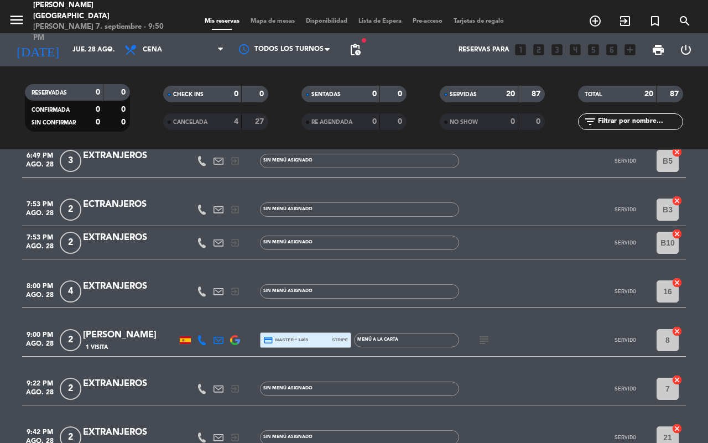
scroll to position [600, 0]
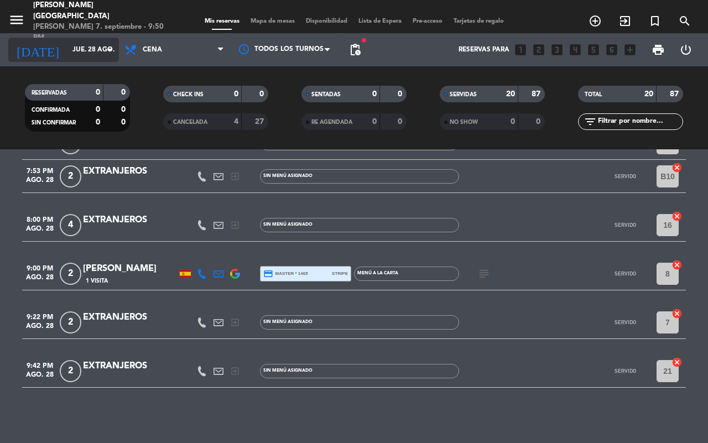
click at [97, 48] on input "jue. 28 ago." at bounding box center [111, 49] width 88 height 19
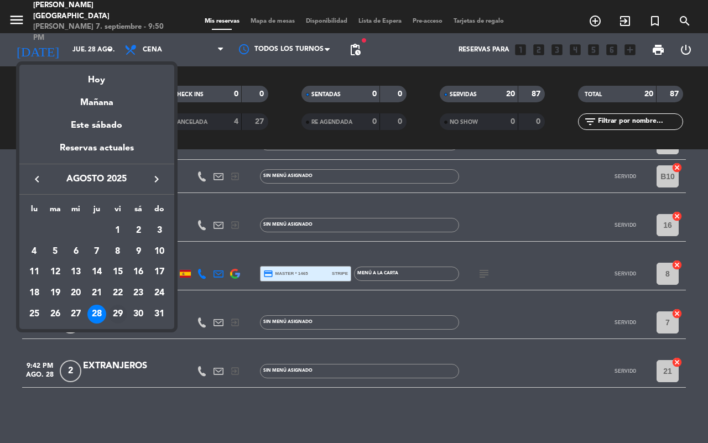
click at [124, 313] on div "29" at bounding box center [117, 314] width 19 height 19
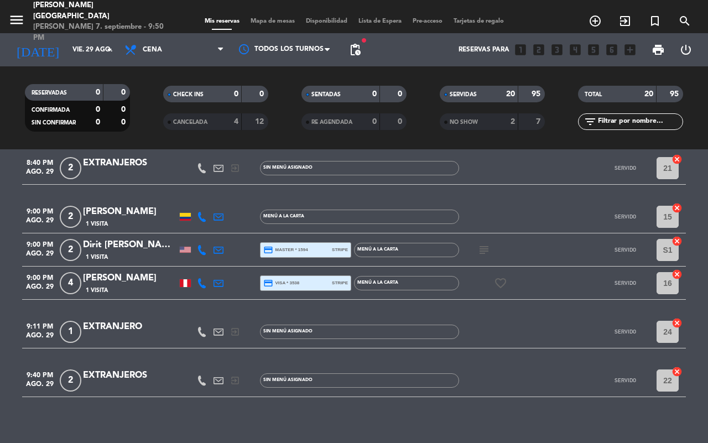
scroll to position [646, 0]
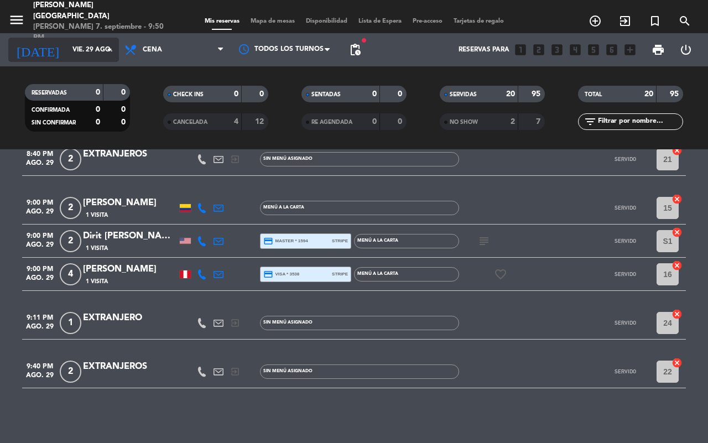
click at [97, 42] on input "vie. 29 ago." at bounding box center [111, 49] width 88 height 19
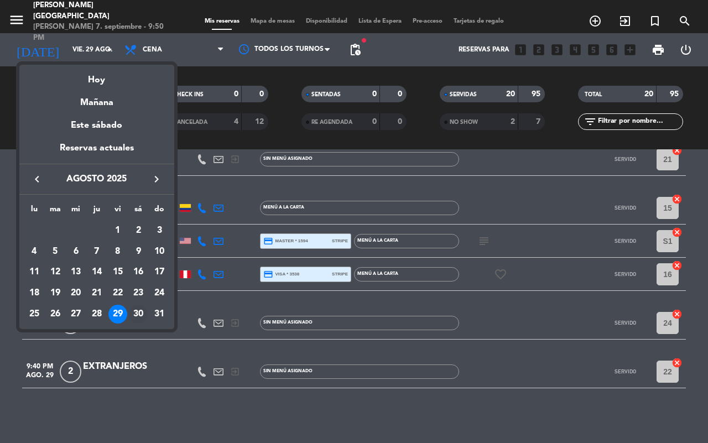
click at [140, 307] on div "30" at bounding box center [138, 314] width 19 height 19
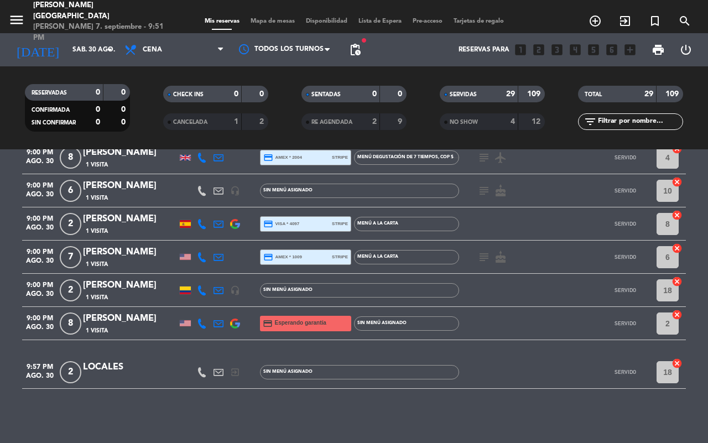
scroll to position [944, 0]
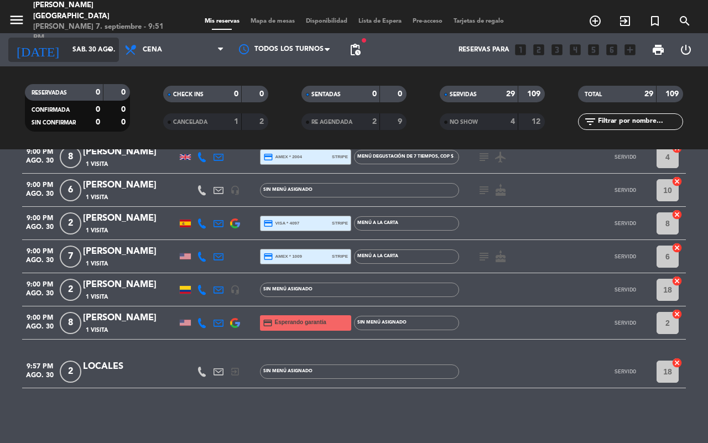
click at [98, 50] on input "sáb. 30 ago." at bounding box center [111, 49] width 88 height 19
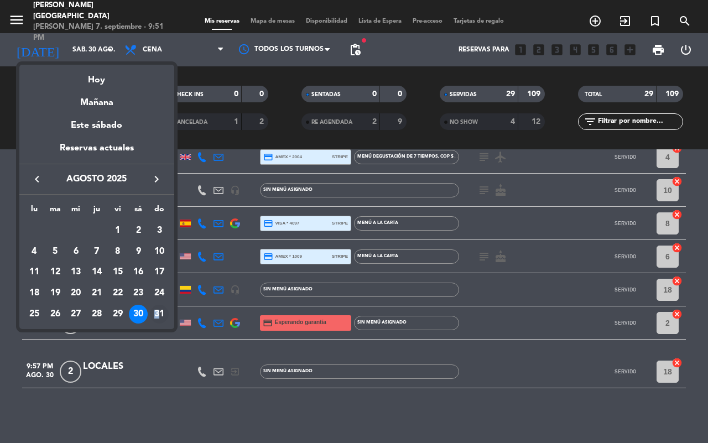
click at [156, 313] on div "31" at bounding box center [159, 314] width 19 height 19
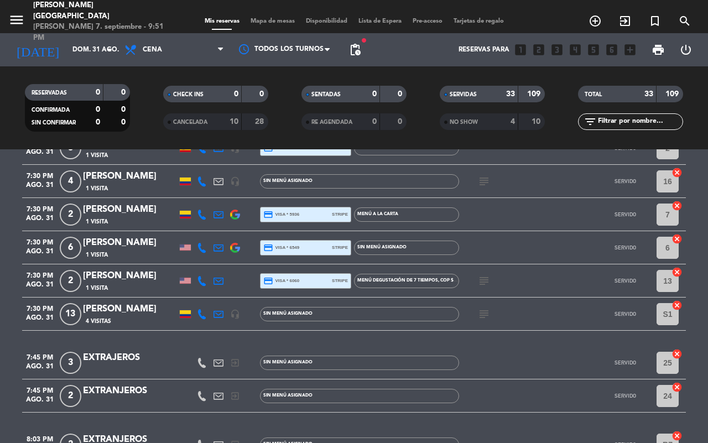
scroll to position [691, 0]
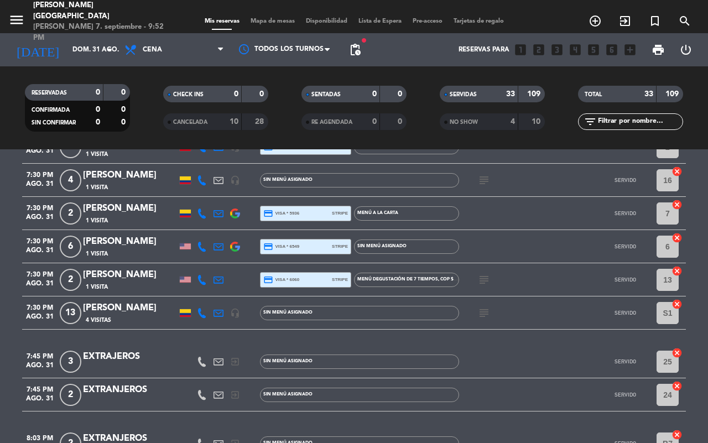
click at [493, 313] on div "subject" at bounding box center [509, 312] width 100 height 33
click at [483, 316] on icon "subject" at bounding box center [483, 312] width 13 height 13
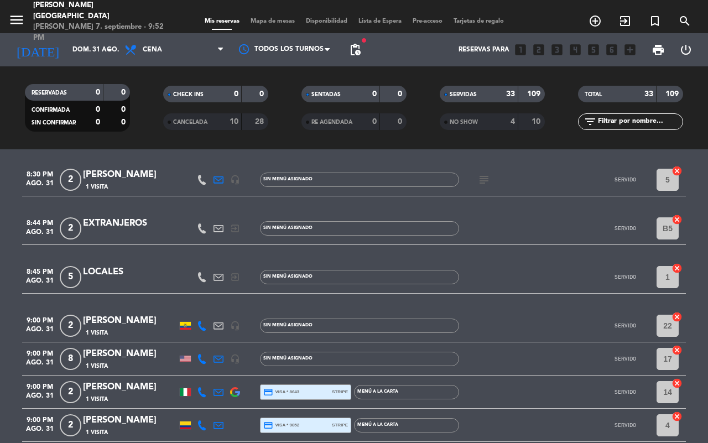
scroll to position [1124, 0]
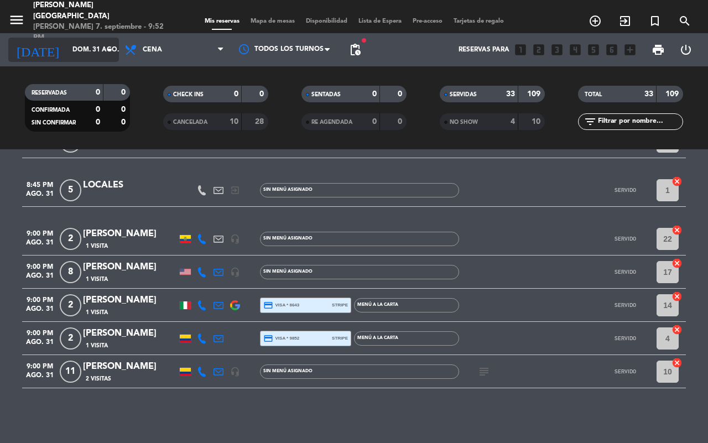
click at [106, 48] on icon "arrow_drop_down" at bounding box center [109, 49] width 13 height 13
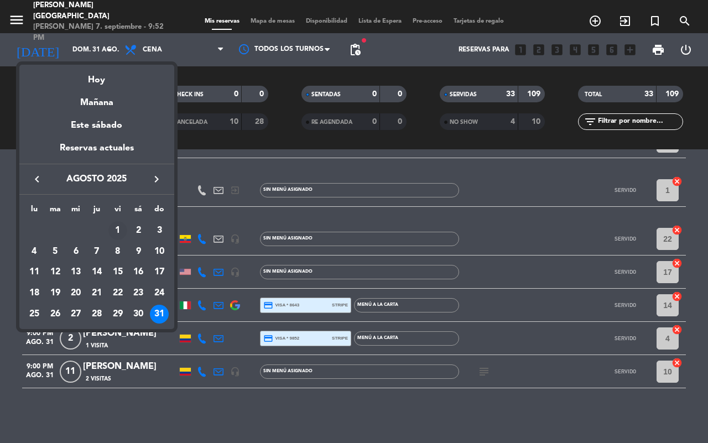
click at [117, 229] on div "1" at bounding box center [117, 230] width 19 height 19
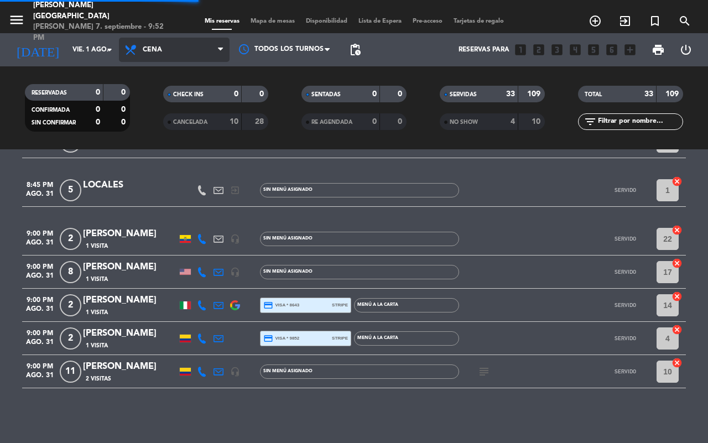
click at [188, 50] on span "Cena" at bounding box center [174, 50] width 111 height 24
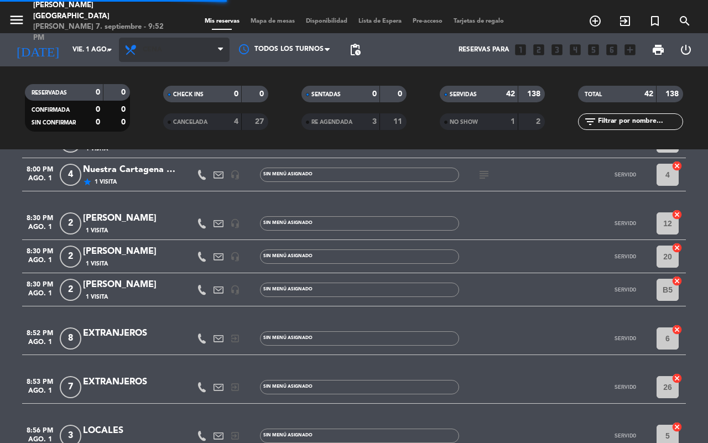
click at [192, 50] on span "Cena" at bounding box center [174, 50] width 111 height 24
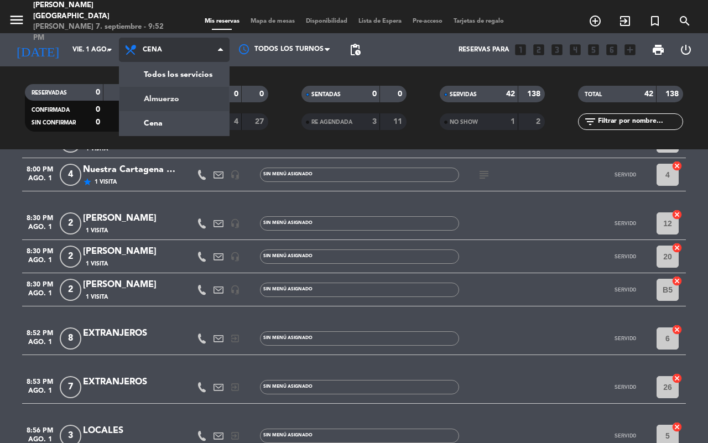
click at [181, 101] on div "menu [PERSON_NAME] [PERSON_NAME] 7. septiembre - 9:52 PM Mis reservas Mapa de m…" at bounding box center [354, 74] width 708 height 149
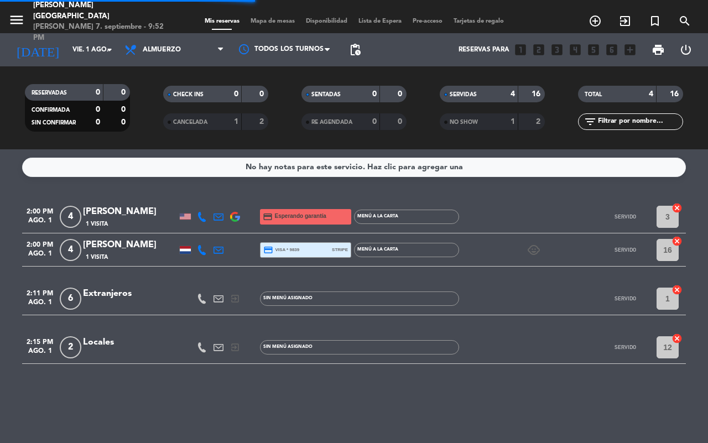
scroll to position [0, 0]
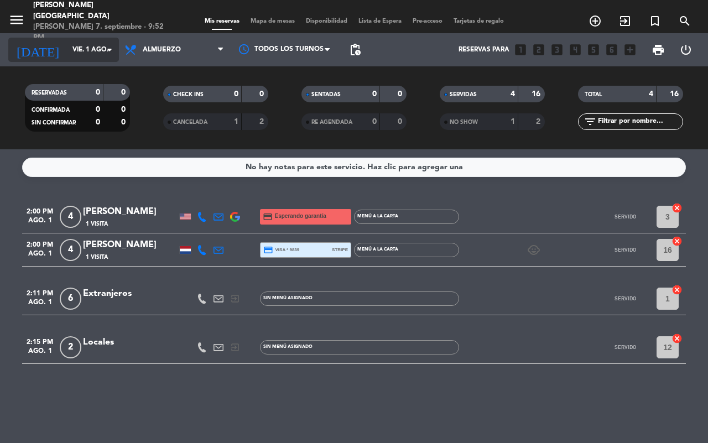
click at [93, 51] on input "vie. 1 ago." at bounding box center [111, 49] width 88 height 19
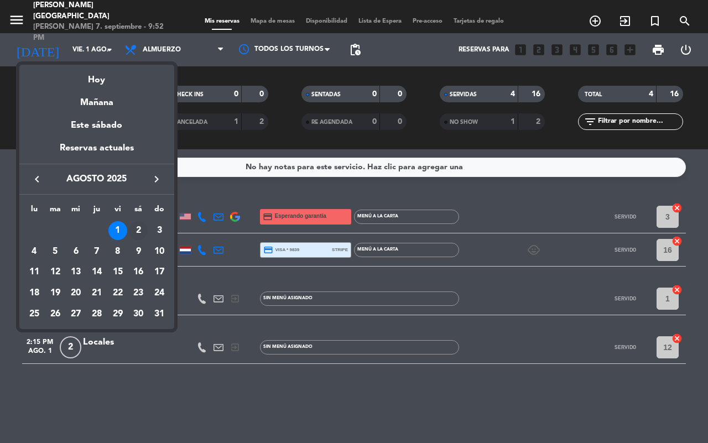
click at [139, 228] on div "2" at bounding box center [138, 230] width 19 height 19
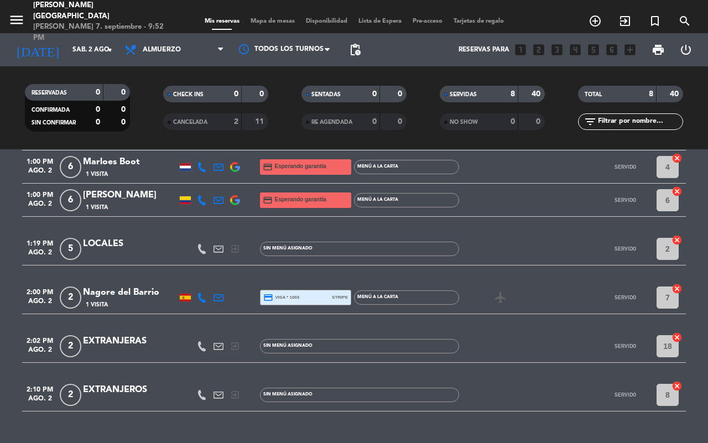
scroll to position [155, 0]
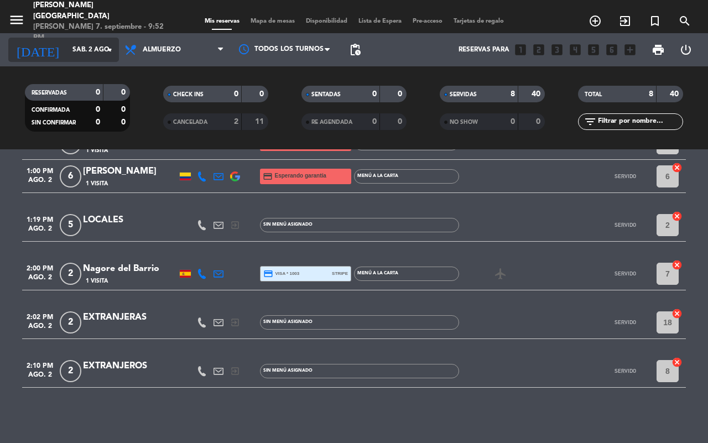
click at [109, 44] on icon "arrow_drop_down" at bounding box center [109, 49] width 13 height 13
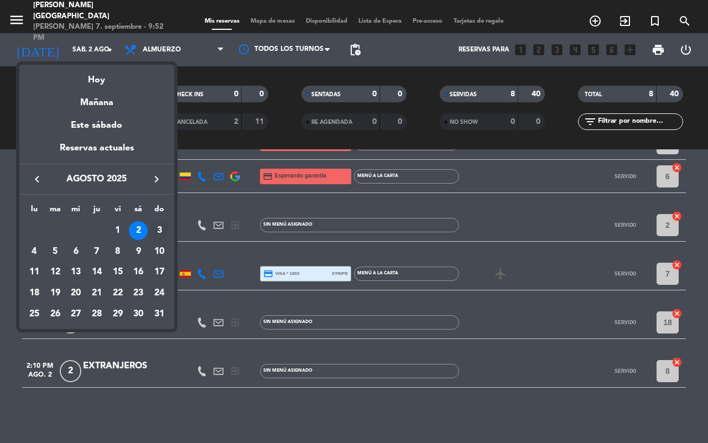
click at [164, 228] on div "3" at bounding box center [159, 230] width 19 height 19
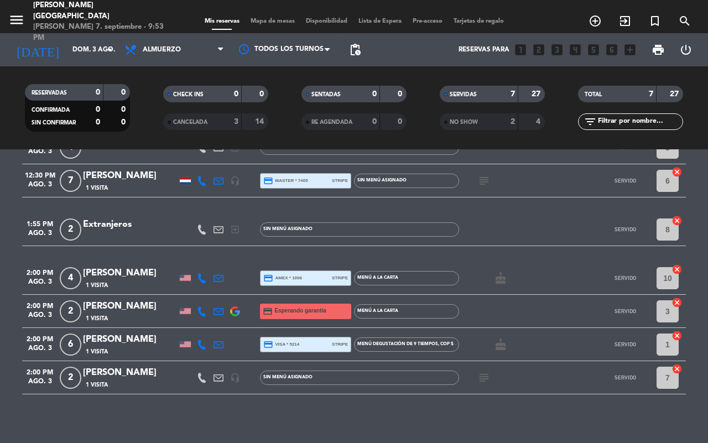
scroll to position [0, 0]
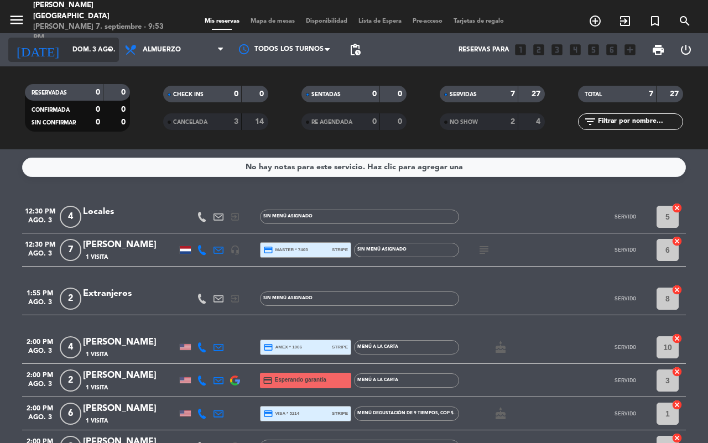
click at [90, 51] on input "dom. 3 ago." at bounding box center [111, 49] width 88 height 19
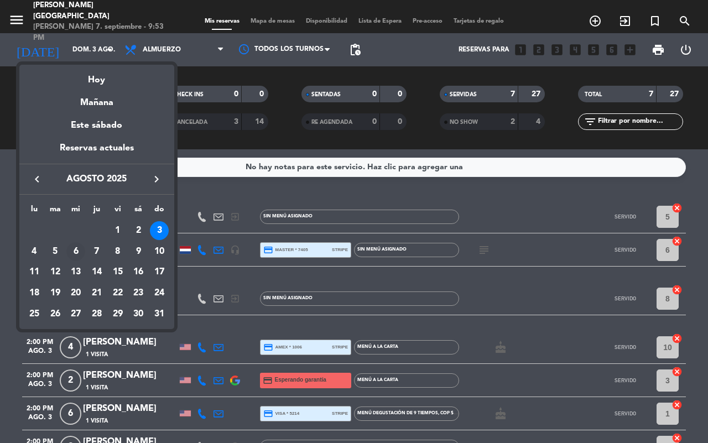
click at [73, 253] on div "6" at bounding box center [75, 251] width 19 height 19
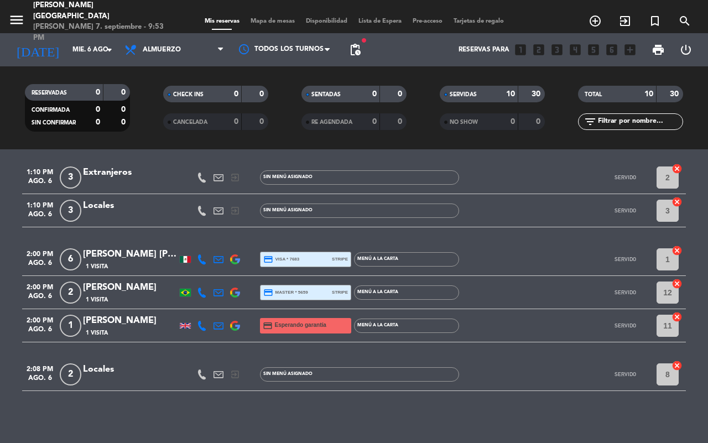
scroll to position [222, 0]
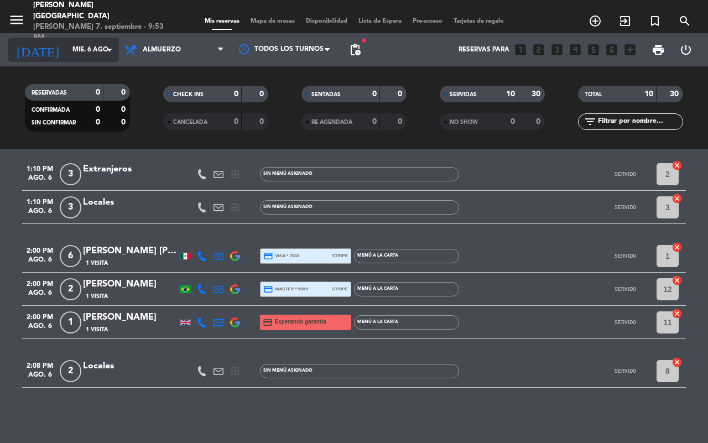
click at [101, 53] on input "mié. 6 ago." at bounding box center [111, 49] width 88 height 19
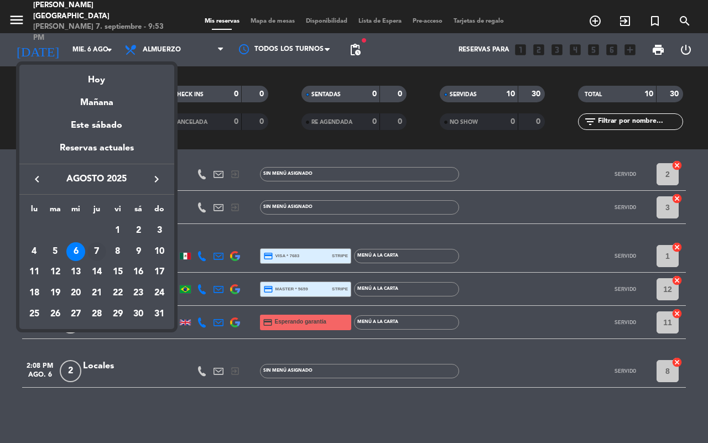
click at [101, 250] on div "7" at bounding box center [96, 251] width 19 height 19
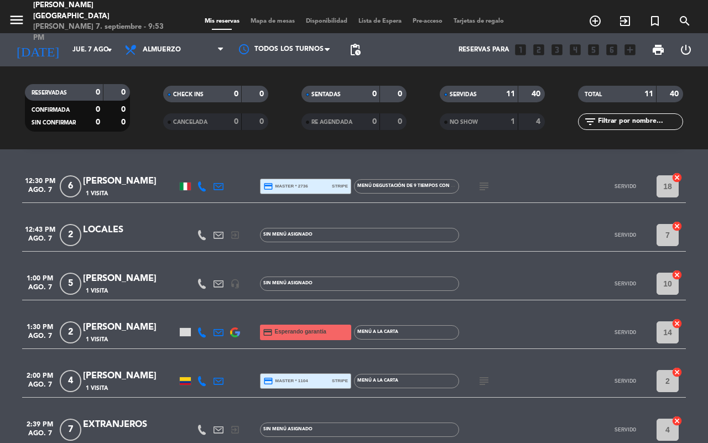
scroll to position [0, 0]
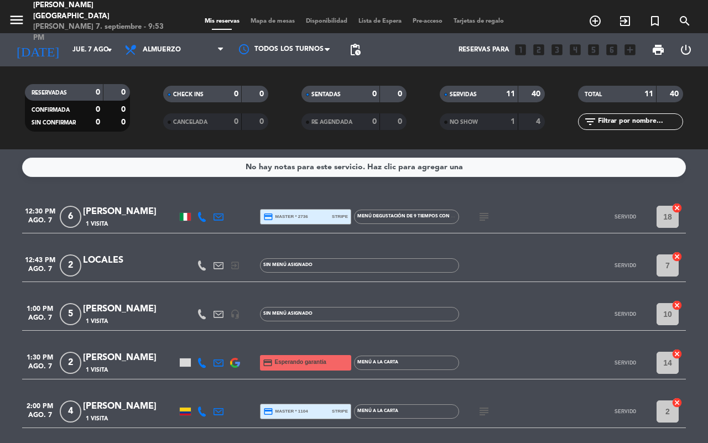
click at [482, 216] on icon "subject" at bounding box center [483, 216] width 13 height 13
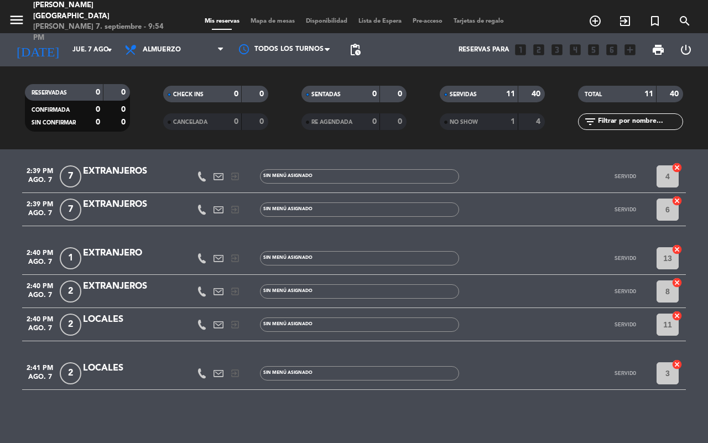
scroll to position [285, 0]
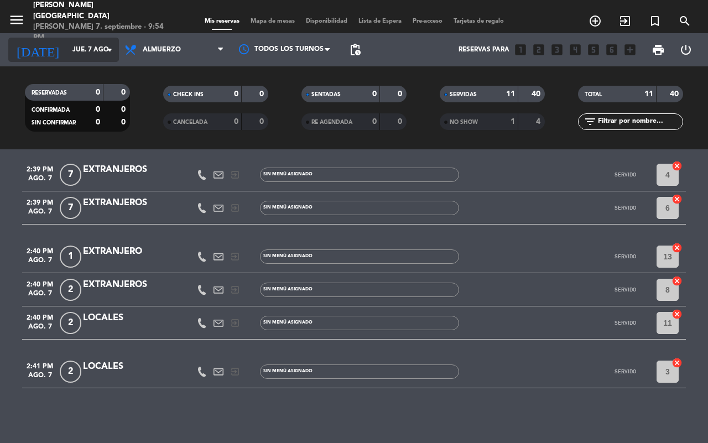
click at [89, 46] on input "jue. 7 ago." at bounding box center [111, 49] width 88 height 19
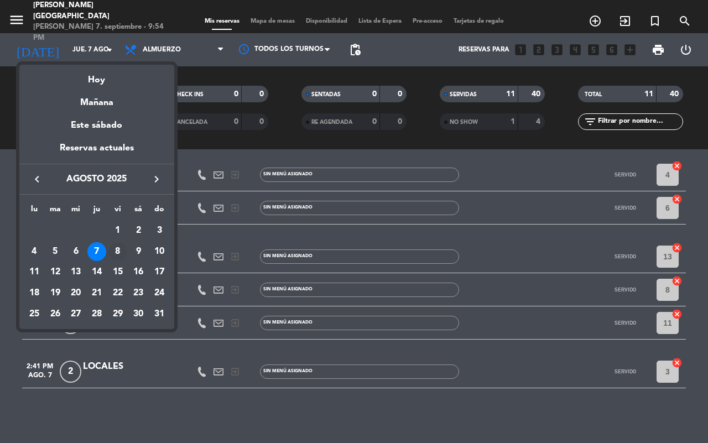
click at [122, 245] on div "8" at bounding box center [117, 251] width 19 height 19
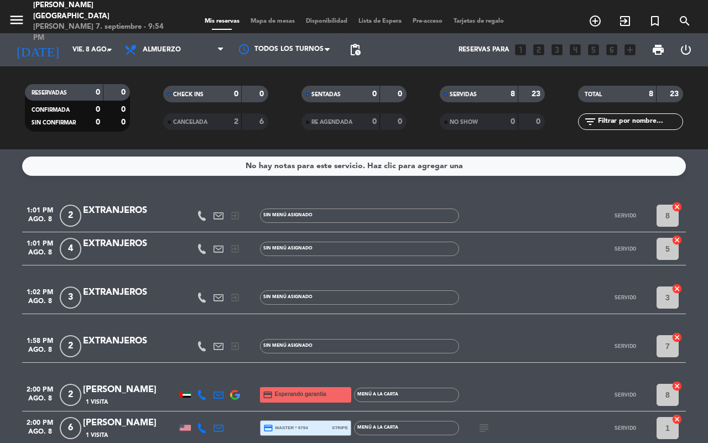
scroll to position [0, 0]
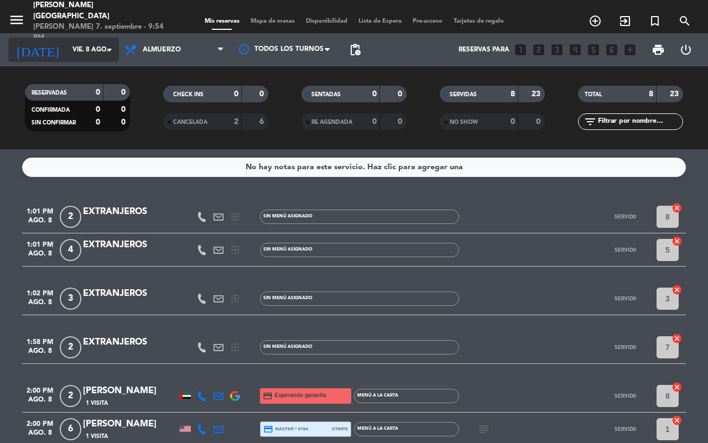
click at [87, 51] on input "vie. 8 ago." at bounding box center [111, 49] width 88 height 19
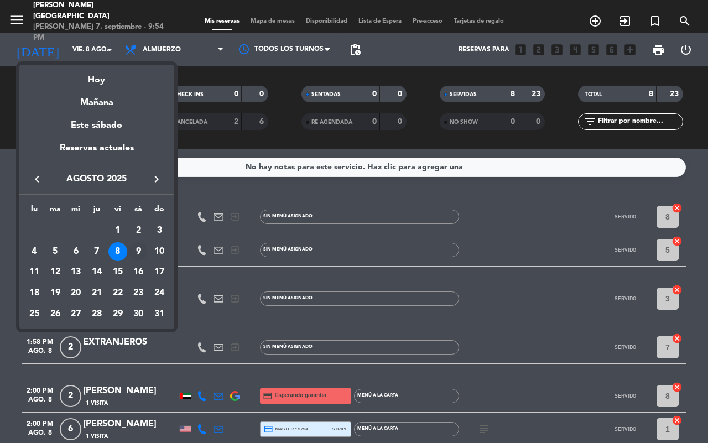
click at [139, 245] on div "9" at bounding box center [138, 251] width 19 height 19
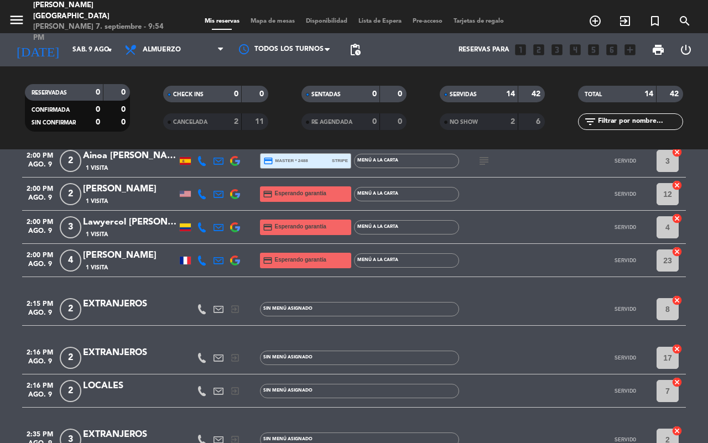
scroll to position [401, 0]
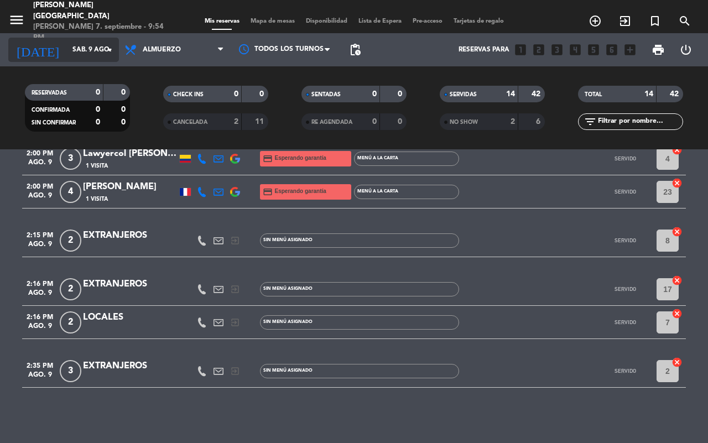
click at [105, 53] on icon "arrow_drop_down" at bounding box center [109, 49] width 13 height 13
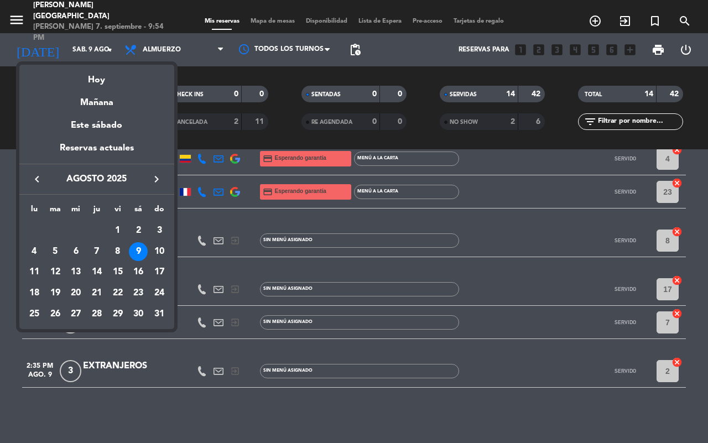
click at [156, 246] on div "10" at bounding box center [159, 251] width 19 height 19
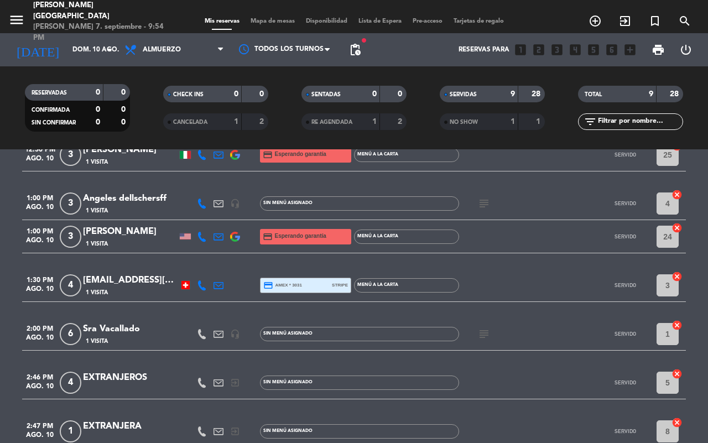
scroll to position [189, 0]
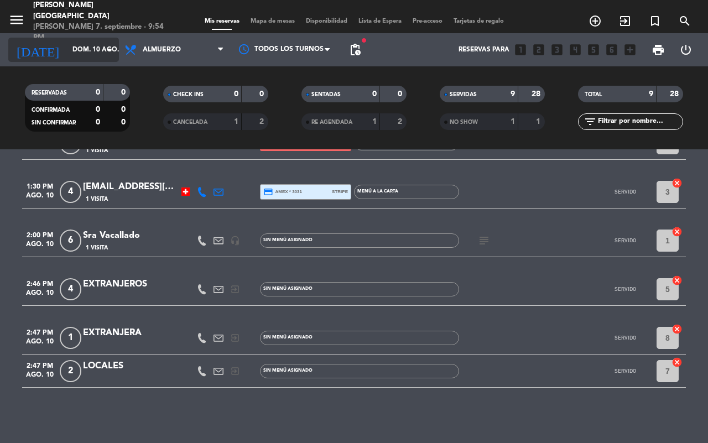
click at [100, 46] on input "dom. 10 ago." at bounding box center [111, 49] width 88 height 19
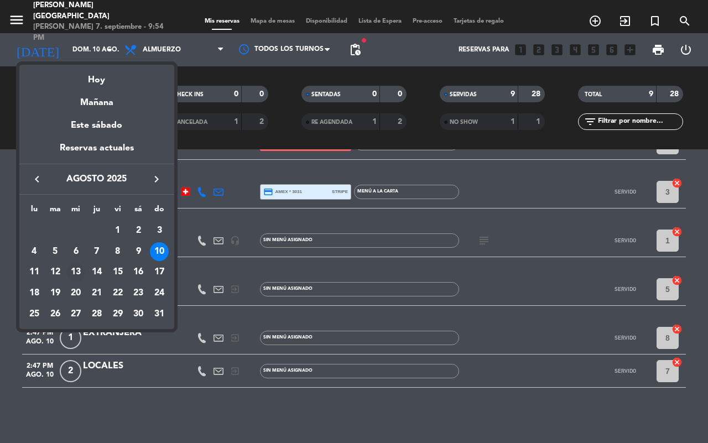
click at [72, 269] on div "13" at bounding box center [75, 272] width 19 height 19
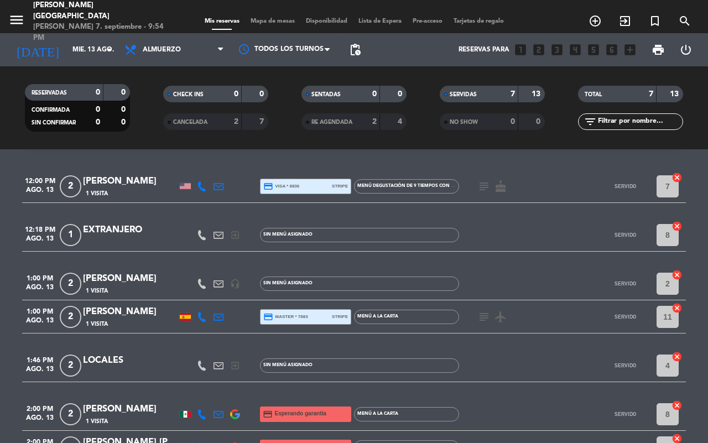
scroll to position [0, 0]
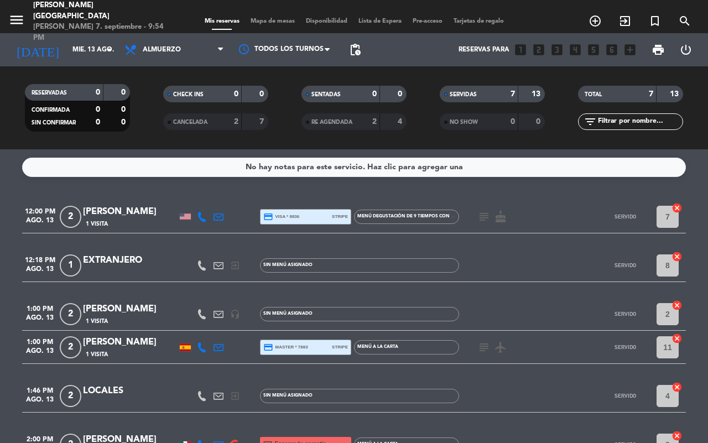
click at [479, 214] on icon "subject" at bounding box center [483, 216] width 13 height 13
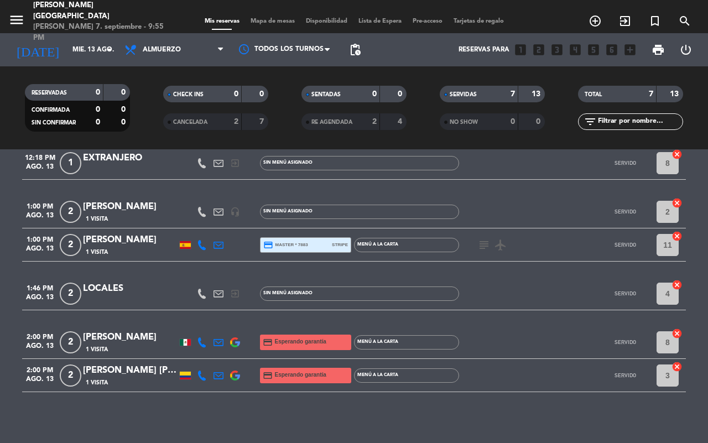
scroll to position [106, 0]
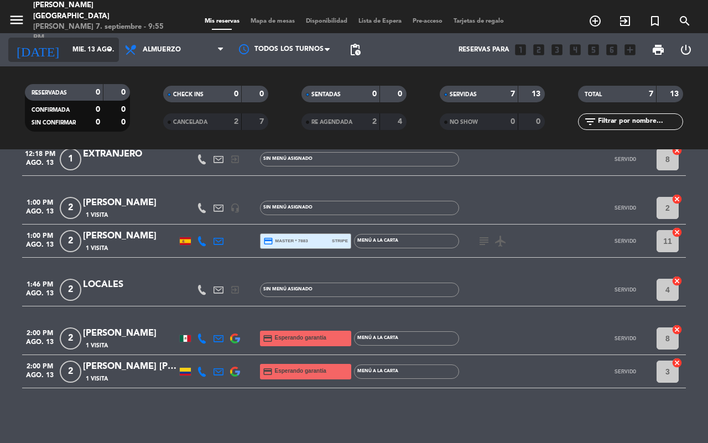
click at [98, 48] on input "mié. 13 ago." at bounding box center [111, 49] width 88 height 19
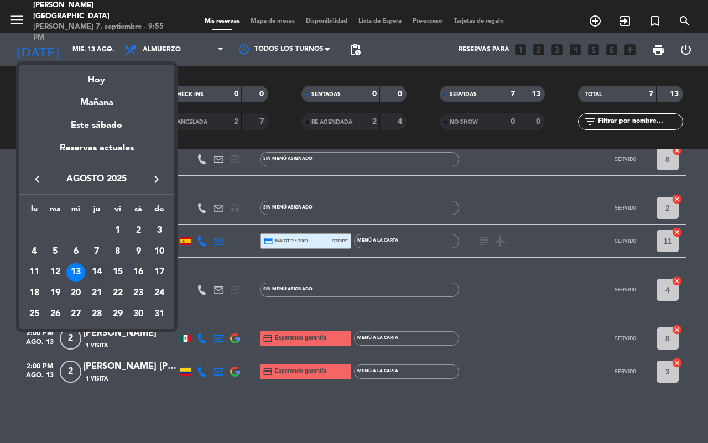
click at [98, 264] on div "14" at bounding box center [96, 272] width 19 height 19
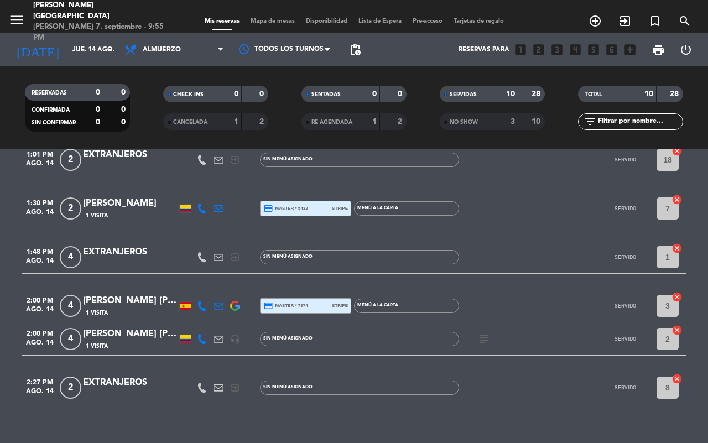
scroll to position [252, 0]
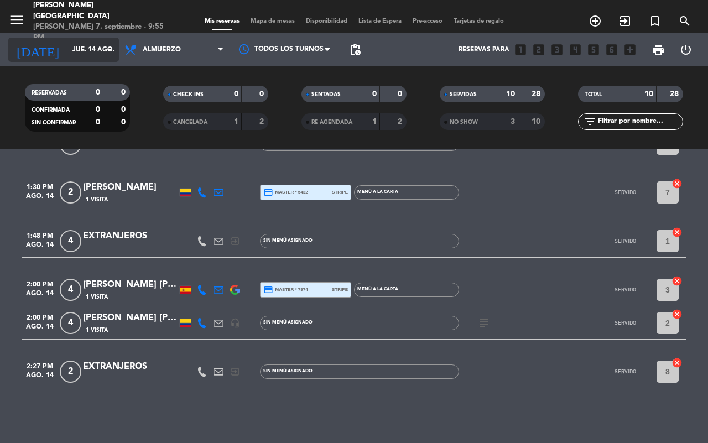
click at [98, 46] on input "jue. 14 ago." at bounding box center [111, 49] width 88 height 19
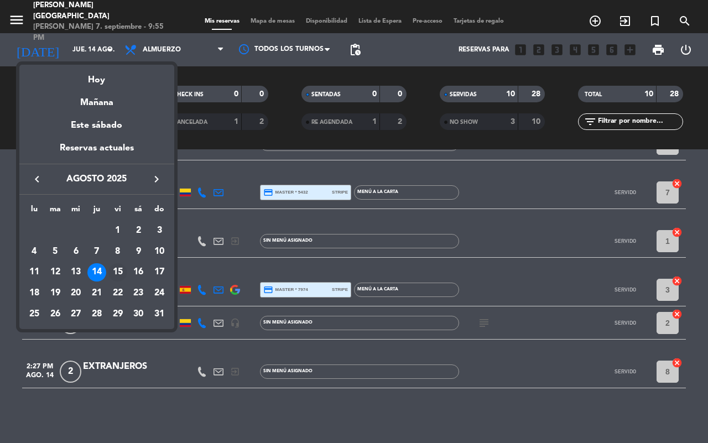
click at [123, 267] on div "15" at bounding box center [117, 272] width 19 height 19
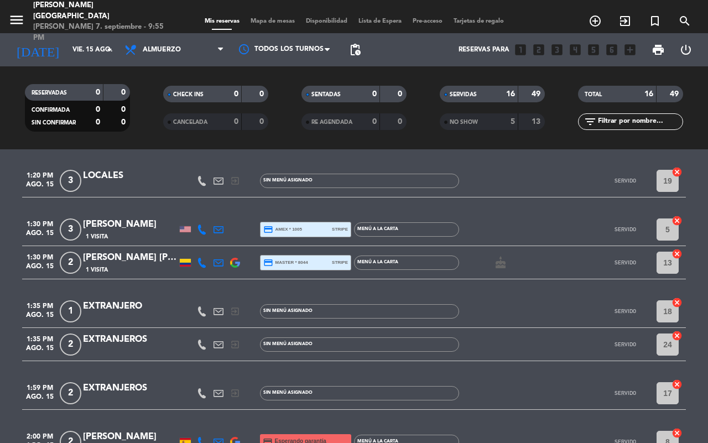
scroll to position [482, 0]
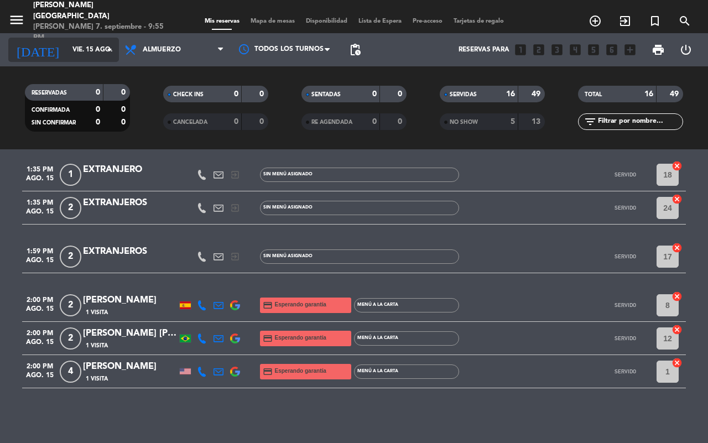
click at [101, 53] on input "vie. 15 ago." at bounding box center [111, 49] width 88 height 19
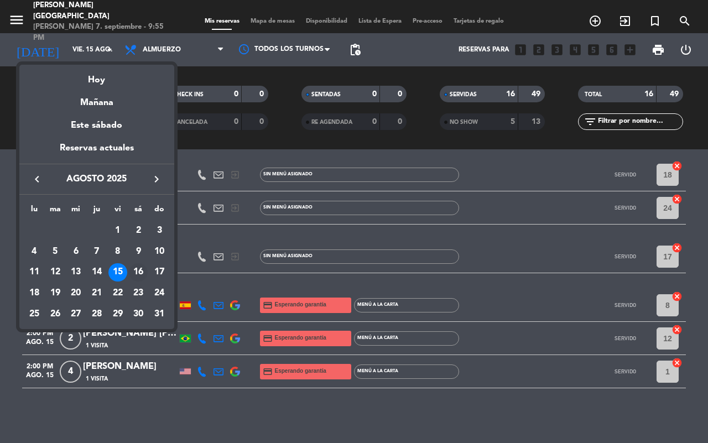
click at [139, 265] on div "16" at bounding box center [138, 272] width 19 height 19
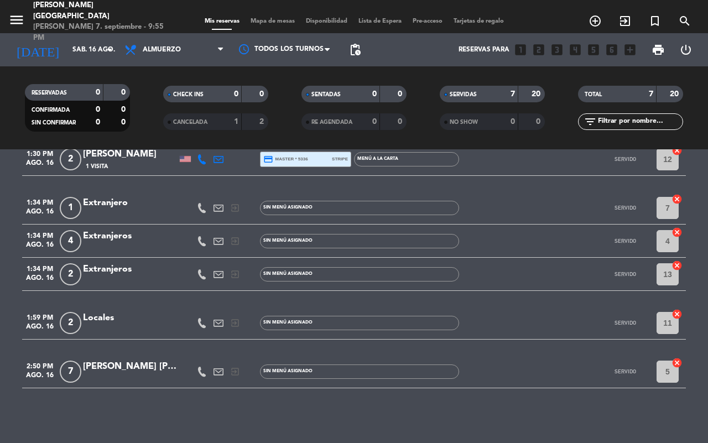
scroll to position [0, 0]
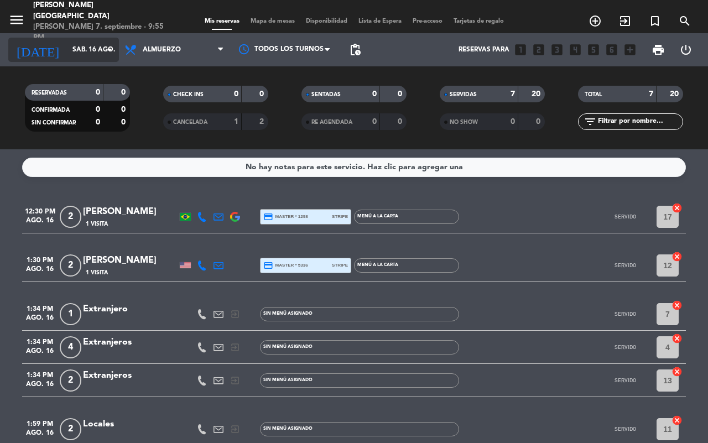
click at [95, 53] on input "sáb. 16 ago." at bounding box center [111, 49] width 88 height 19
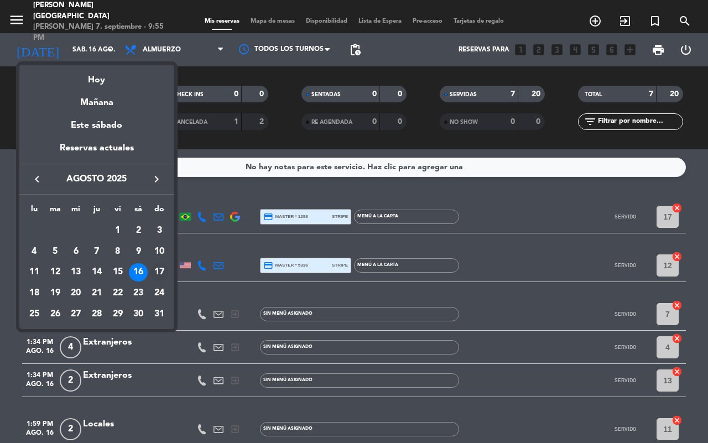
click at [154, 272] on div "17" at bounding box center [159, 272] width 19 height 19
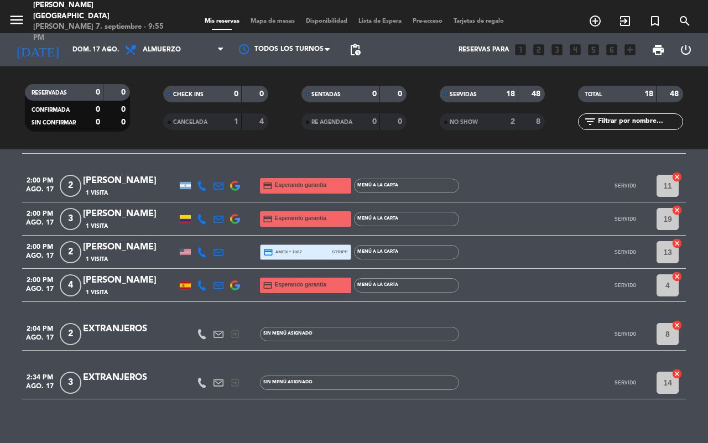
scroll to position [565, 0]
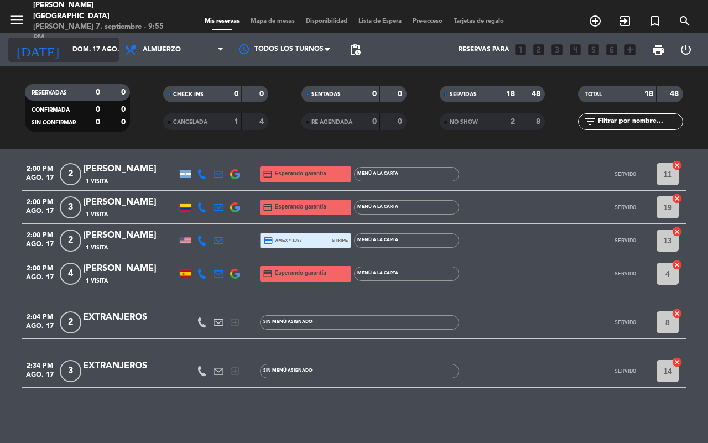
click at [104, 51] on icon "arrow_drop_down" at bounding box center [109, 49] width 13 height 13
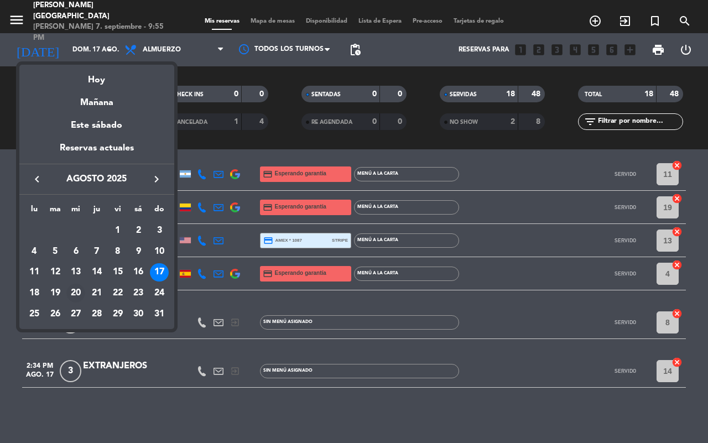
click at [77, 290] on div "20" at bounding box center [75, 293] width 19 height 19
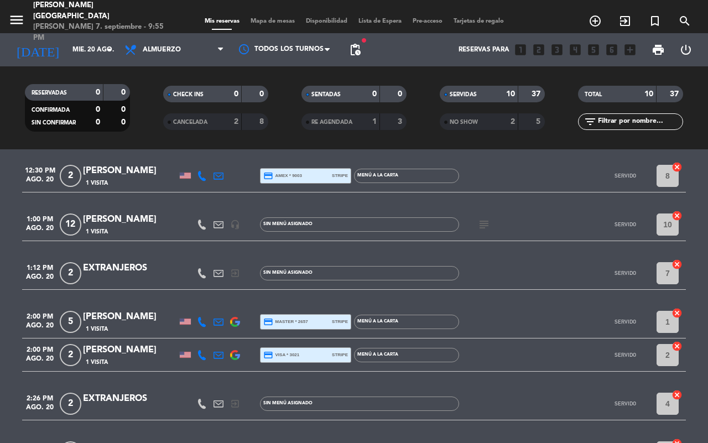
scroll to position [252, 0]
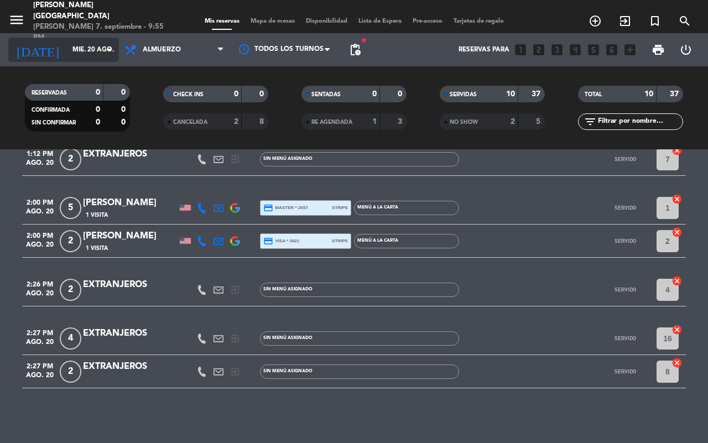
click at [87, 51] on input "mié. 20 ago." at bounding box center [111, 49] width 88 height 19
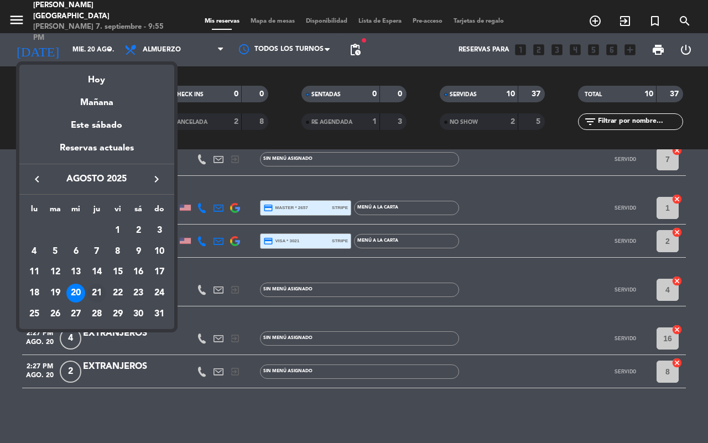
click at [97, 290] on div "21" at bounding box center [96, 293] width 19 height 19
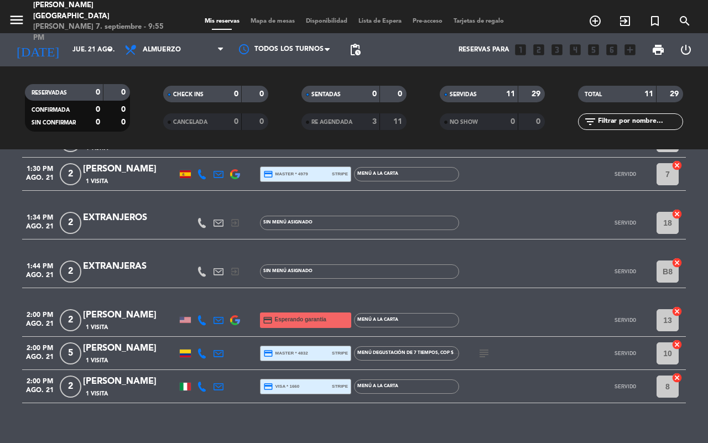
scroll to position [255, 0]
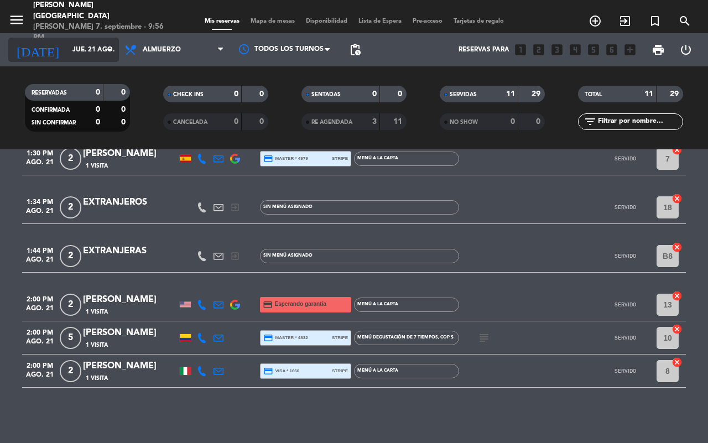
click at [90, 49] on input "jue. 21 ago." at bounding box center [111, 49] width 88 height 19
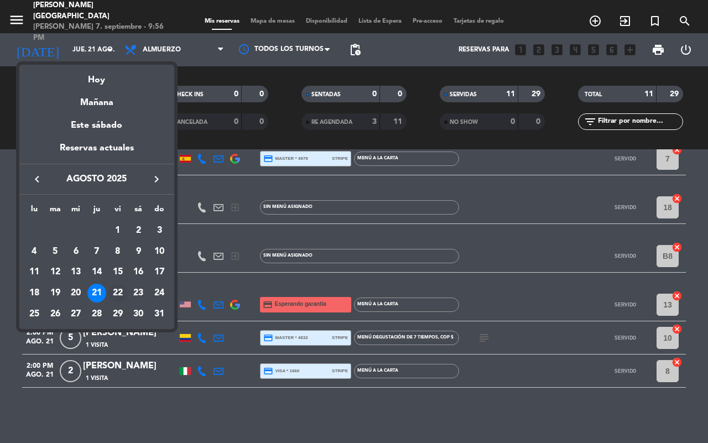
click at [119, 289] on div "22" at bounding box center [117, 293] width 19 height 19
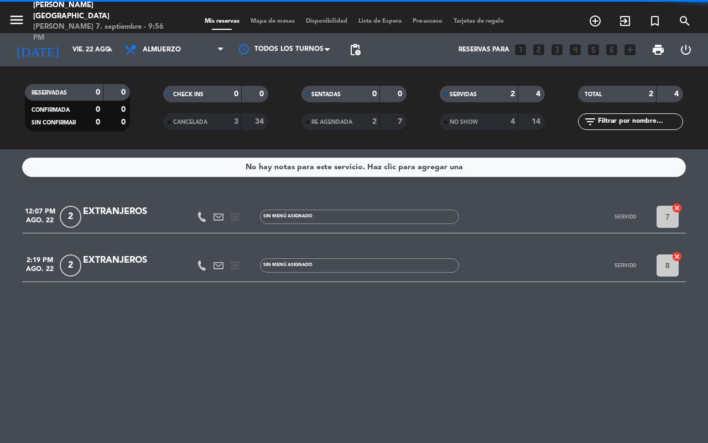
scroll to position [0, 0]
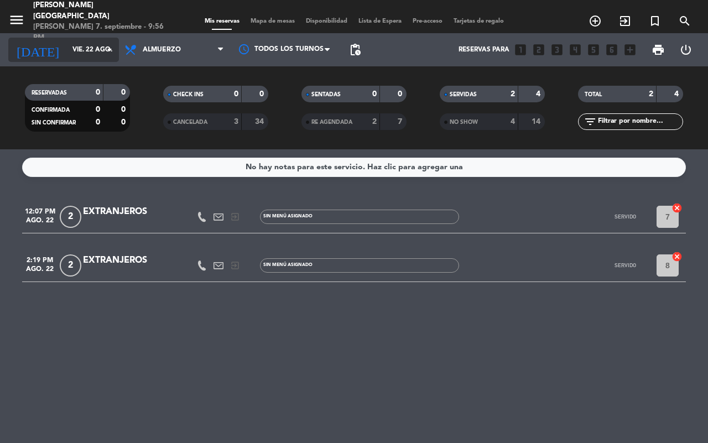
click at [97, 51] on input "vie. 22 ago." at bounding box center [111, 49] width 88 height 19
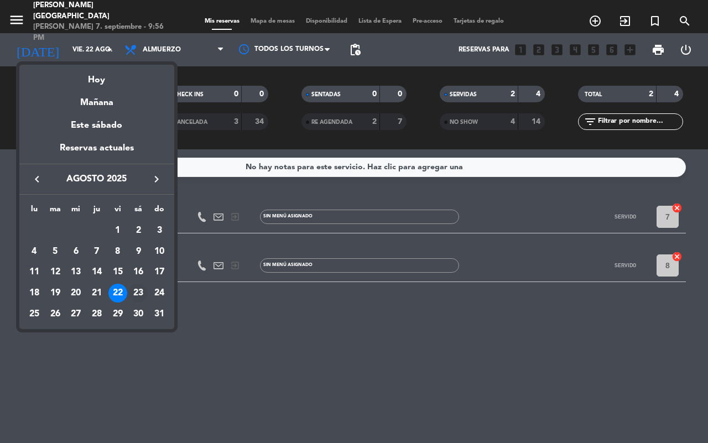
click at [142, 293] on div "23" at bounding box center [138, 293] width 19 height 19
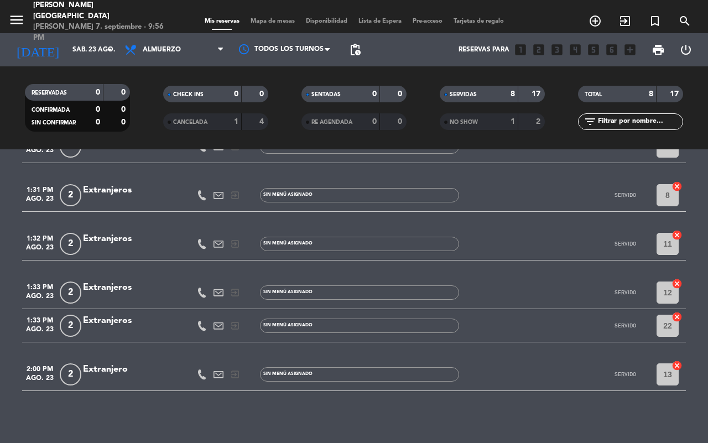
scroll to position [155, 0]
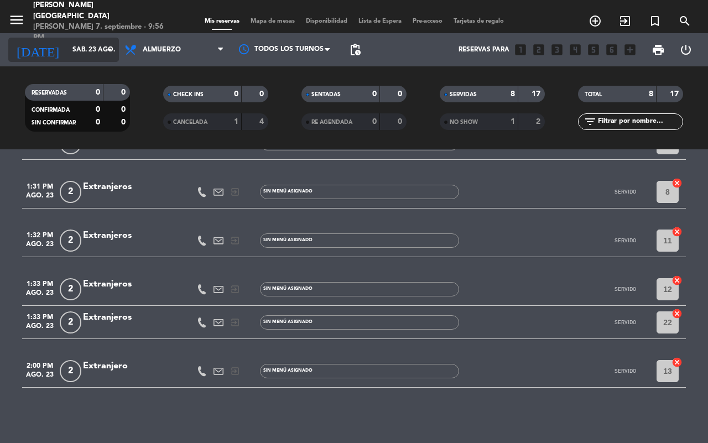
click at [92, 46] on input "sáb. 23 ago." at bounding box center [111, 49] width 88 height 19
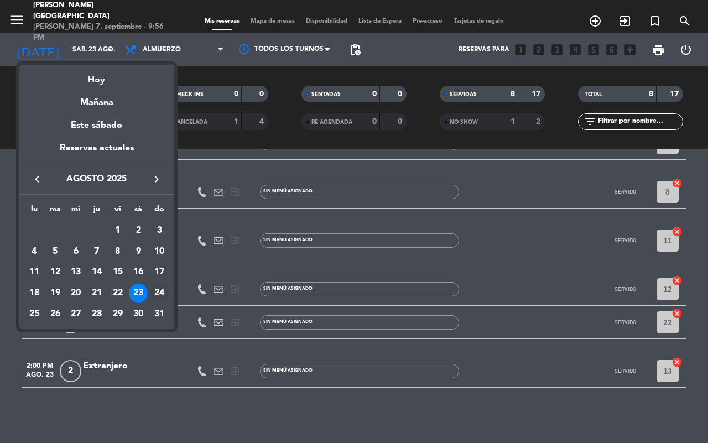
click at [161, 286] on div "24" at bounding box center [159, 293] width 19 height 19
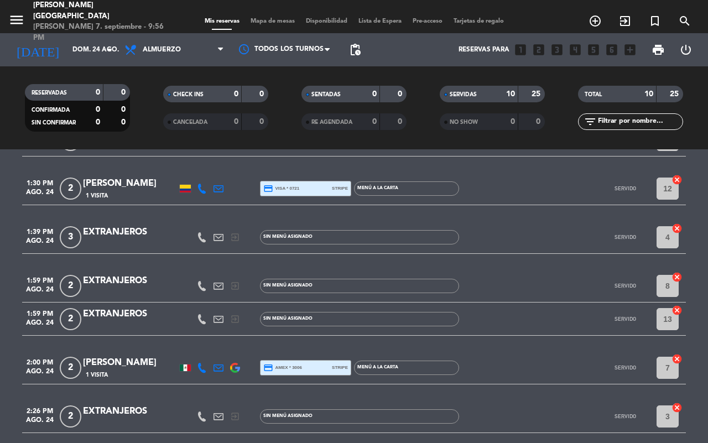
scroll to position [252, 0]
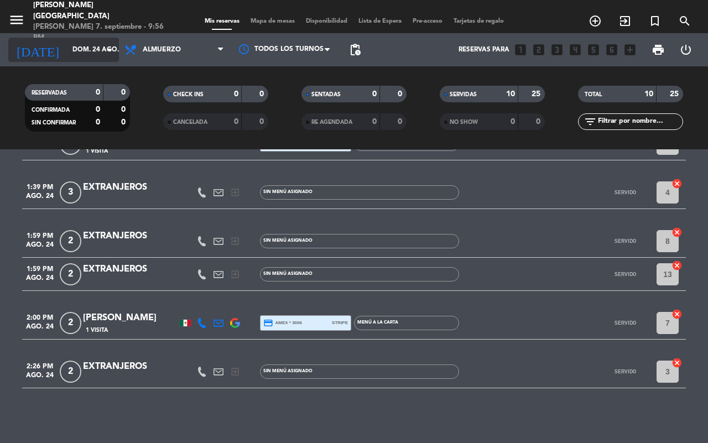
click at [97, 51] on input "dom. 24 ago." at bounding box center [111, 49] width 88 height 19
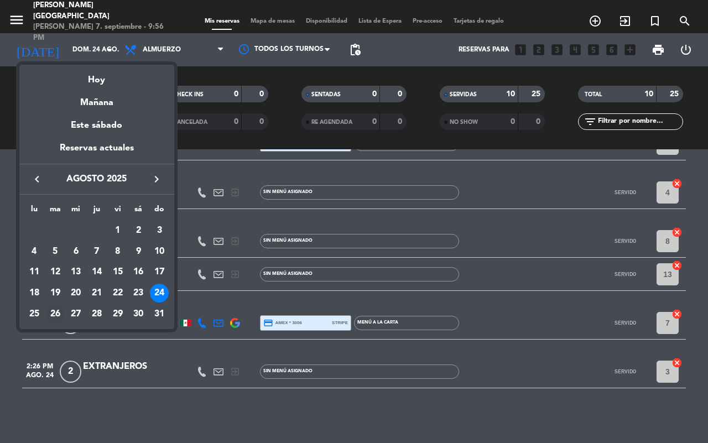
click at [60, 311] on div "26" at bounding box center [55, 314] width 19 height 19
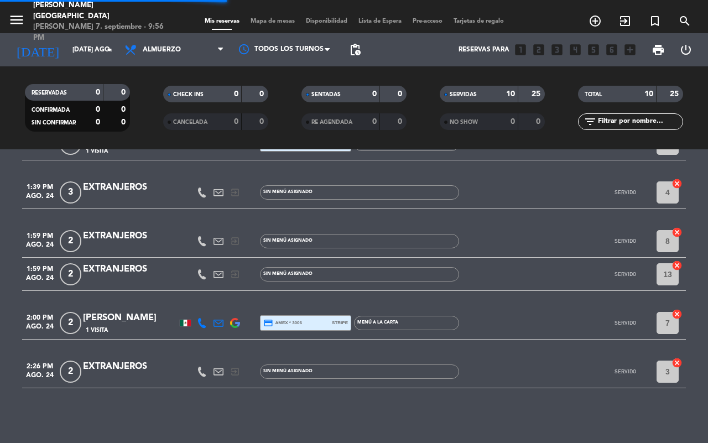
scroll to position [0, 0]
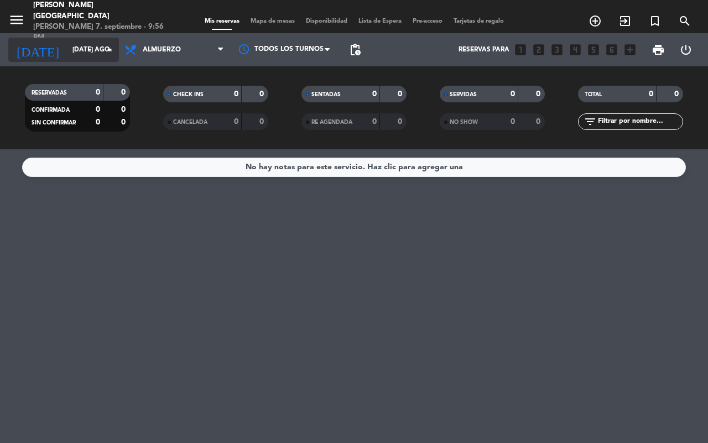
click at [101, 48] on input "[DATE] ago." at bounding box center [111, 49] width 88 height 19
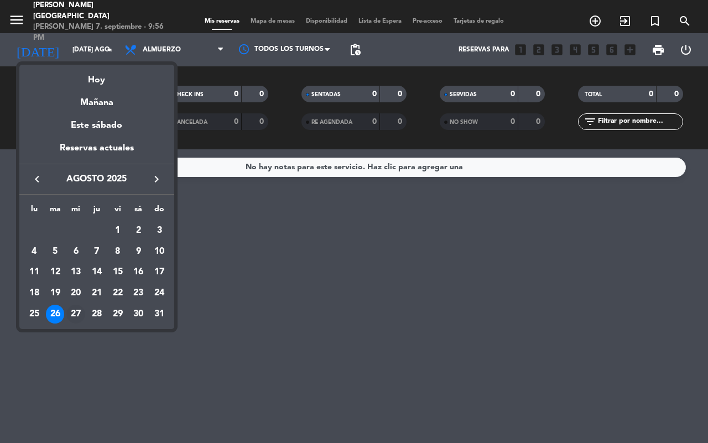
click at [76, 313] on div "27" at bounding box center [75, 314] width 19 height 19
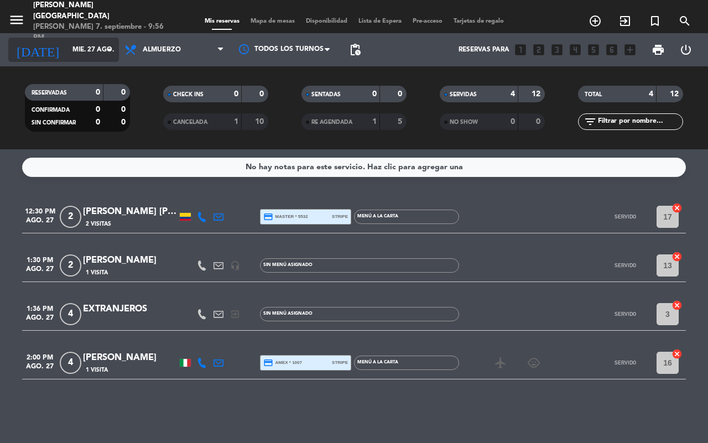
click at [94, 50] on input "mié. 27 ago." at bounding box center [111, 49] width 88 height 19
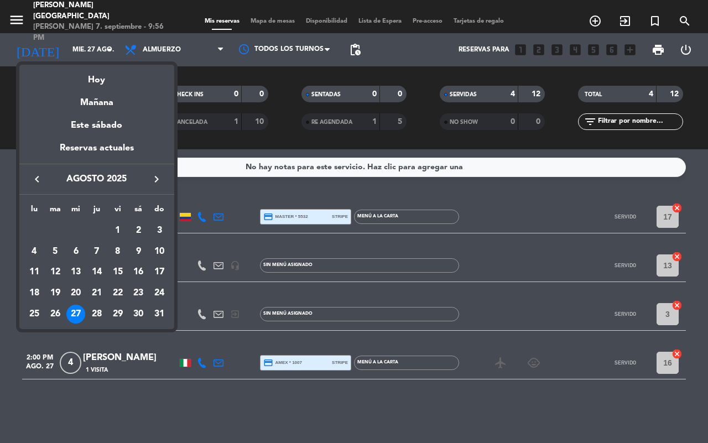
click at [101, 309] on div "28" at bounding box center [96, 314] width 19 height 19
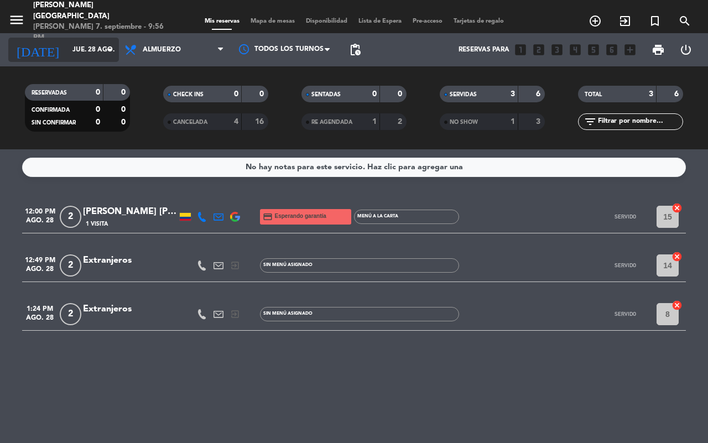
click at [108, 45] on icon "arrow_drop_down" at bounding box center [109, 49] width 13 height 13
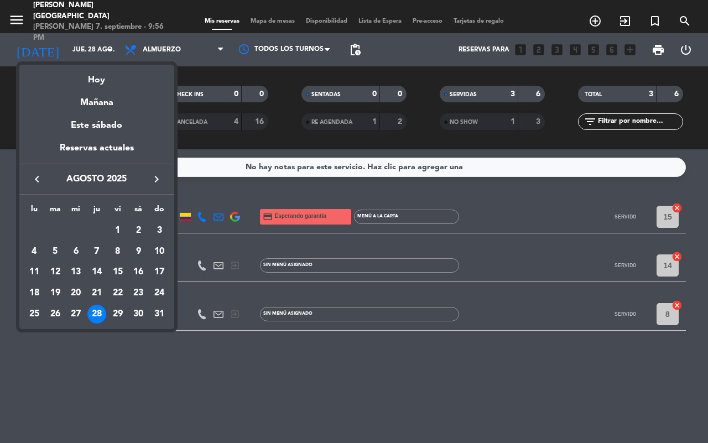
drag, startPoint x: 116, startPoint y: 311, endPoint x: 123, endPoint y: 311, distance: 7.2
click at [116, 311] on div "29" at bounding box center [117, 314] width 19 height 19
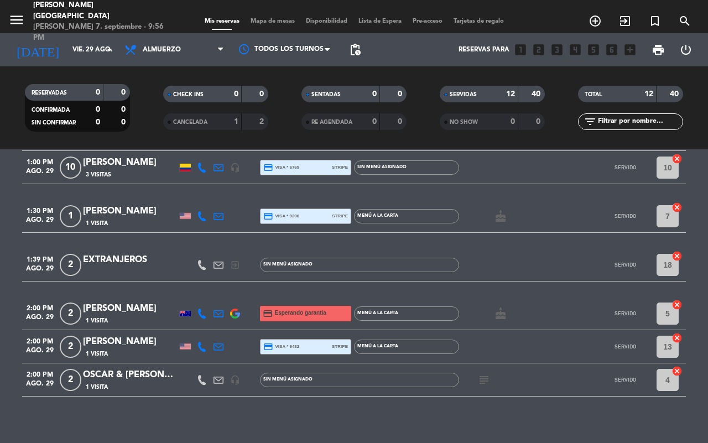
scroll to position [303, 0]
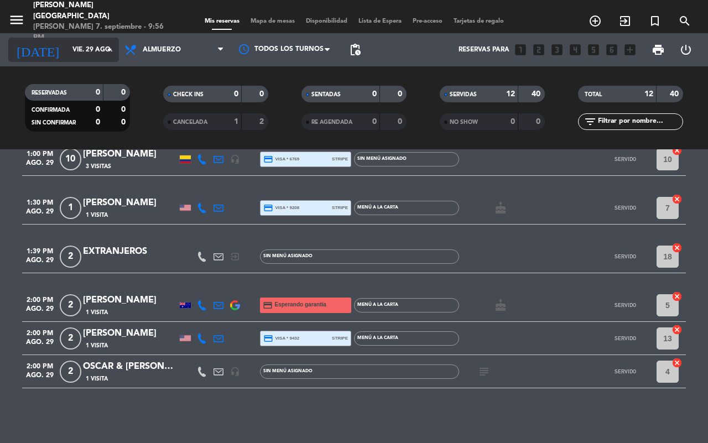
click at [100, 47] on input "vie. 29 ago." at bounding box center [111, 49] width 88 height 19
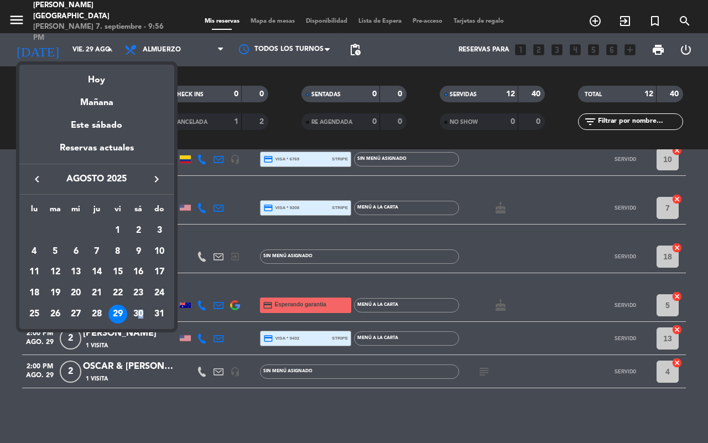
click at [140, 311] on div "30" at bounding box center [138, 314] width 19 height 19
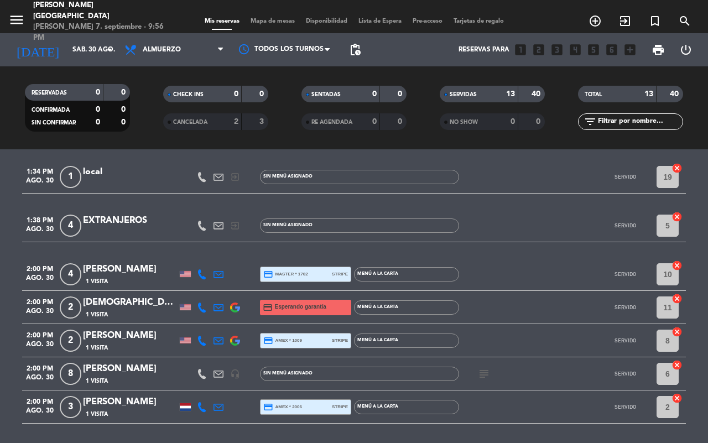
scroll to position [352, 0]
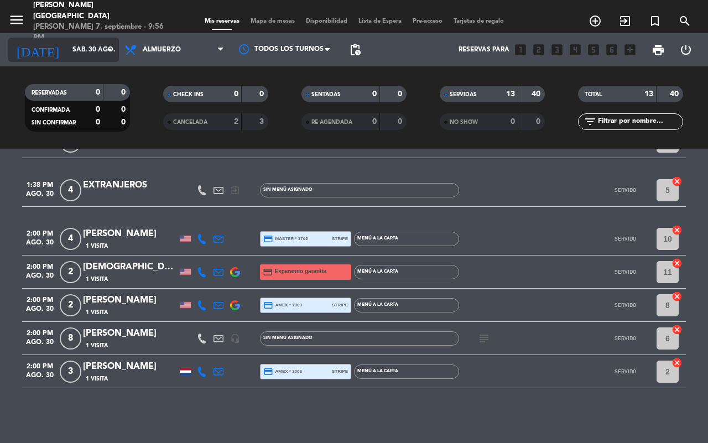
click at [97, 43] on input "sáb. 30 ago." at bounding box center [111, 49] width 88 height 19
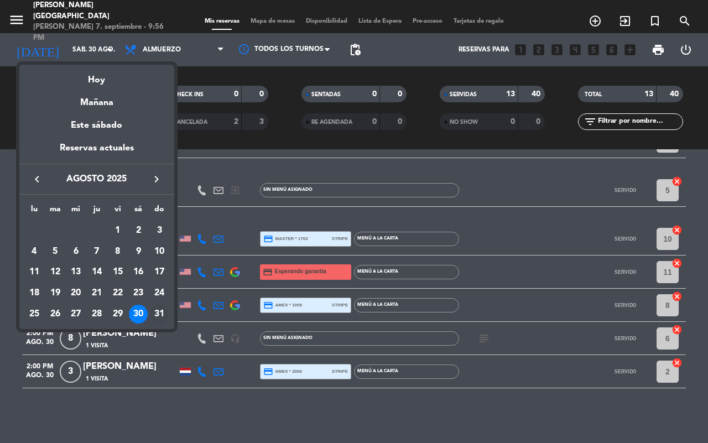
click at [155, 310] on div "31" at bounding box center [159, 314] width 19 height 19
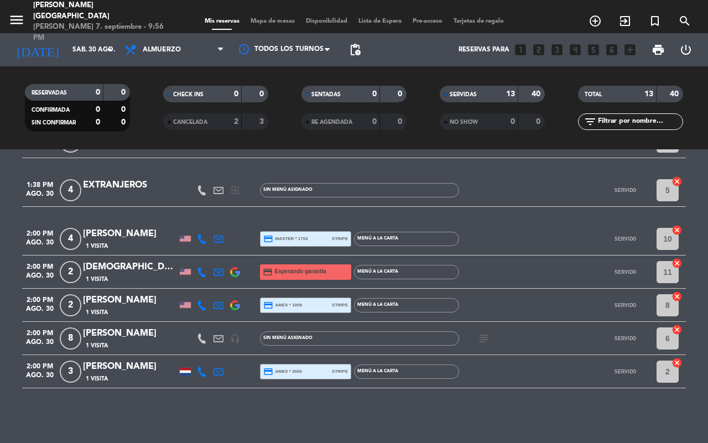
type input "dom. 31 ago."
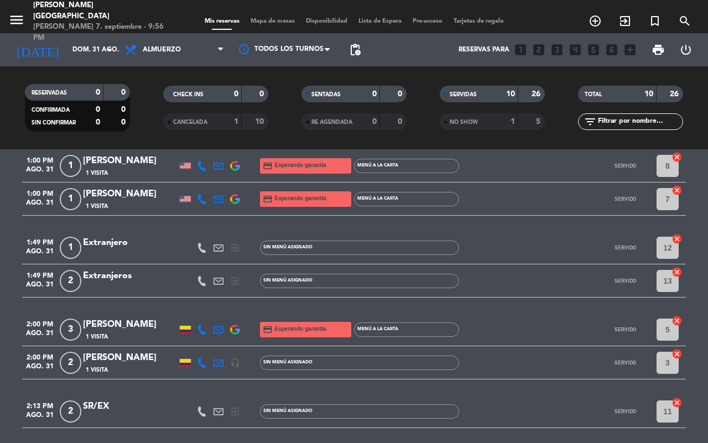
scroll to position [237, 0]
